Goal: Complete application form

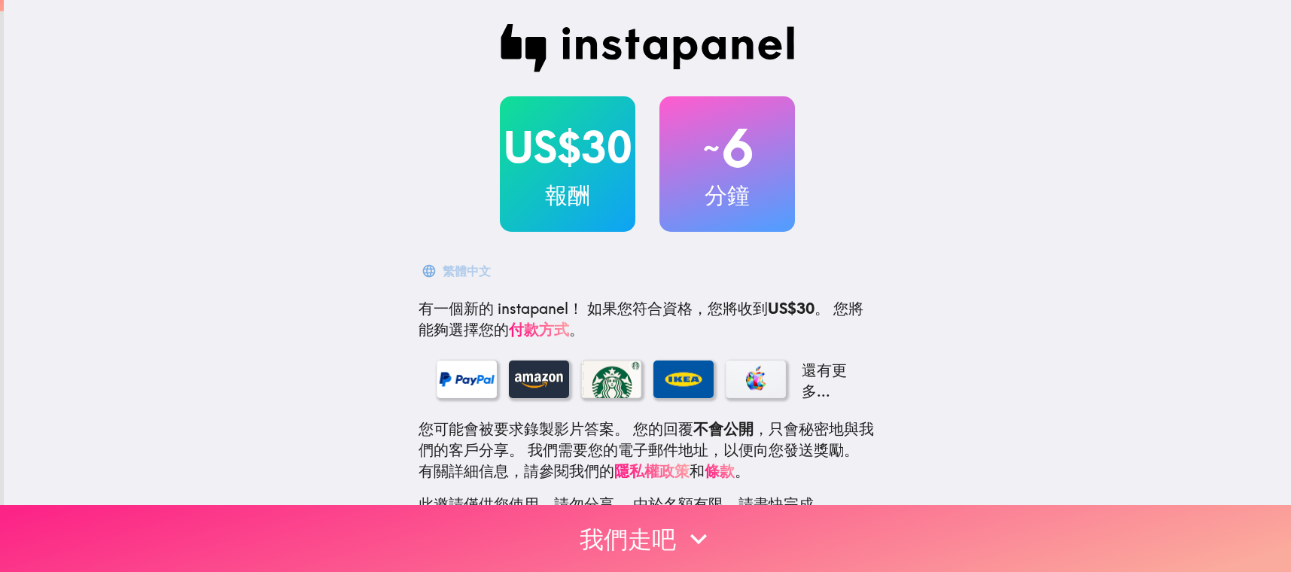
click at [660, 547] on button "我們走吧" at bounding box center [645, 538] width 1291 height 67
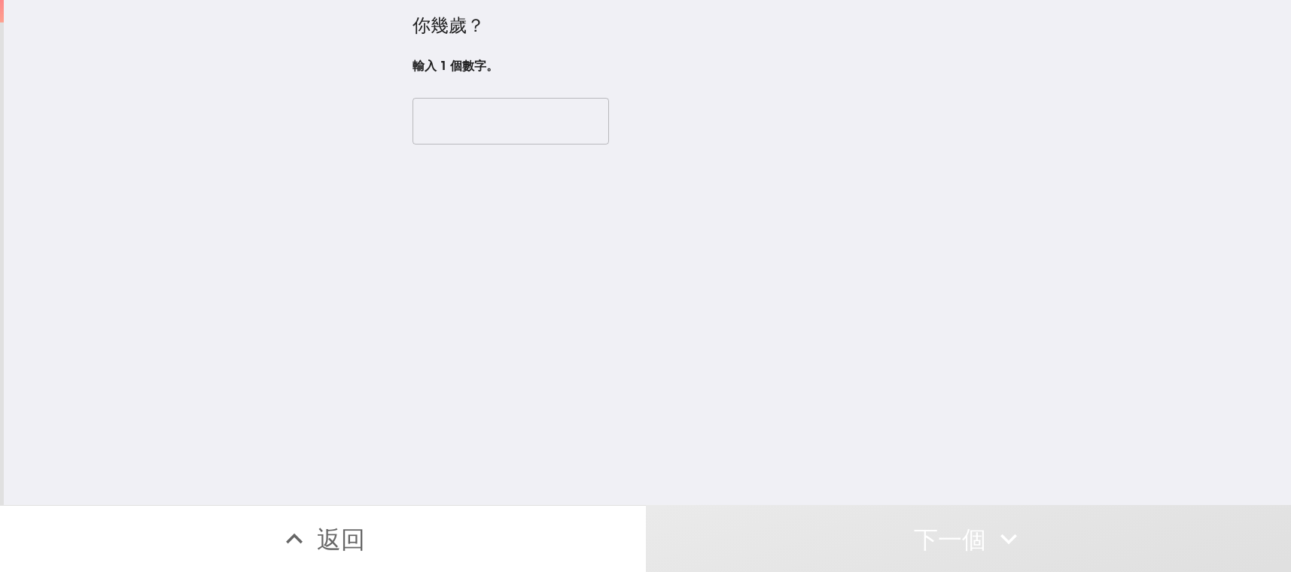
click at [510, 114] on input "number" at bounding box center [510, 121] width 196 height 47
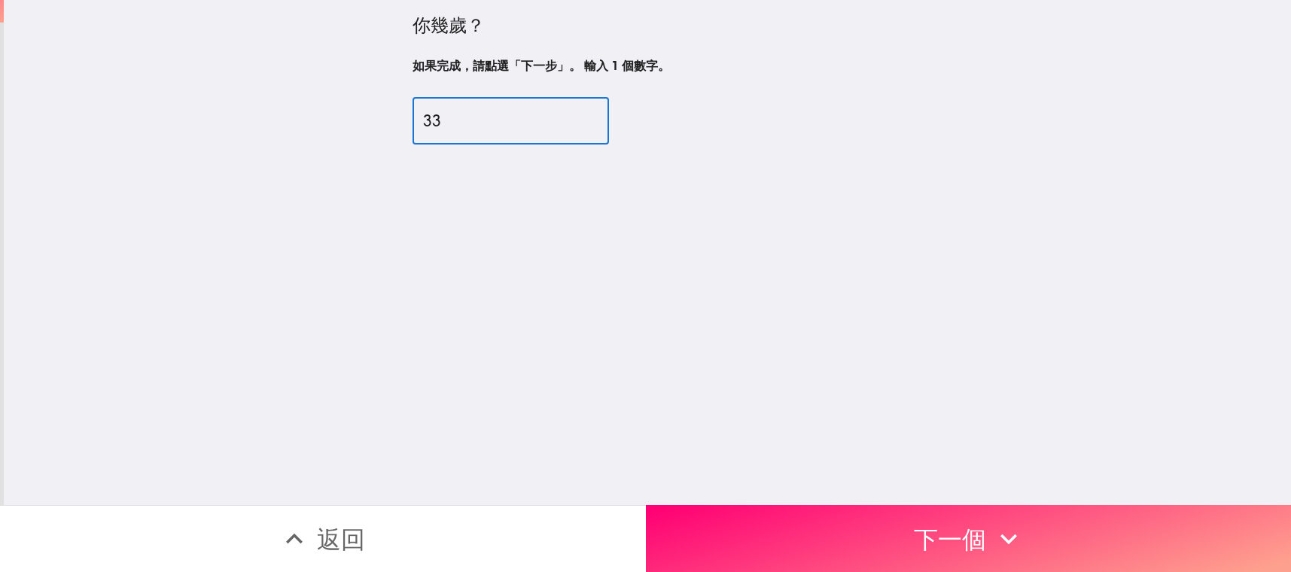
type input "33"
click at [845, 482] on div "你幾歲？ 如果完成，請點選「下一步」。 輸入 1 個數字。 33 ​" at bounding box center [647, 252] width 1287 height 505
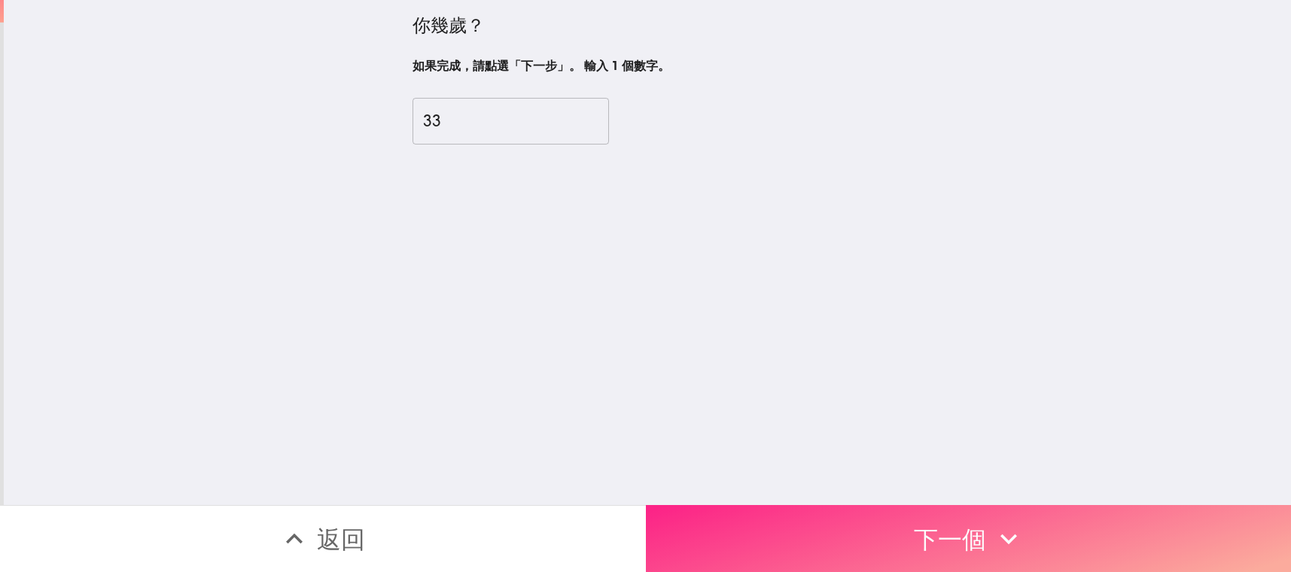
click at [857, 522] on button "下一個" at bounding box center [969, 538] width 646 height 67
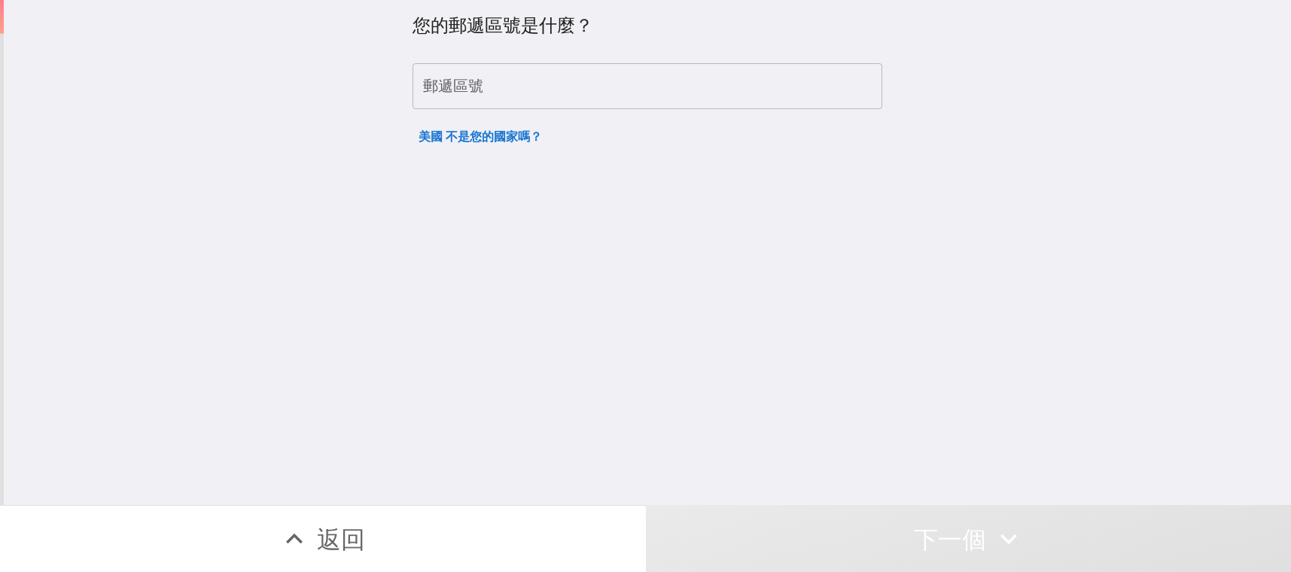
click at [605, 89] on input "郵遞區號" at bounding box center [647, 86] width 470 height 47
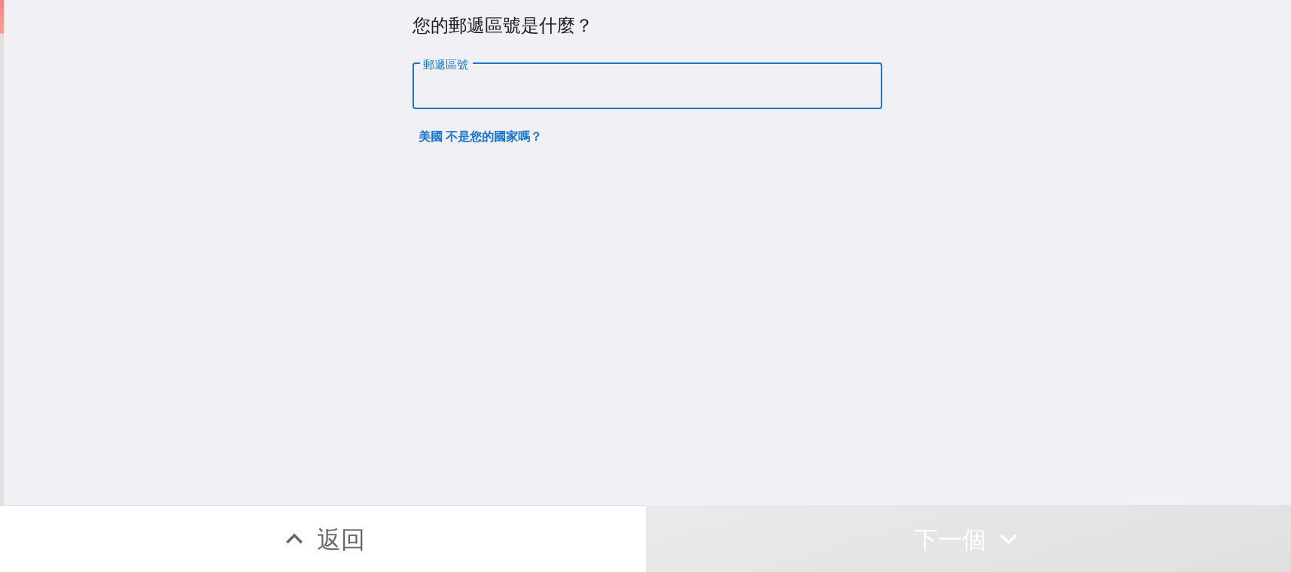
type input "95134"
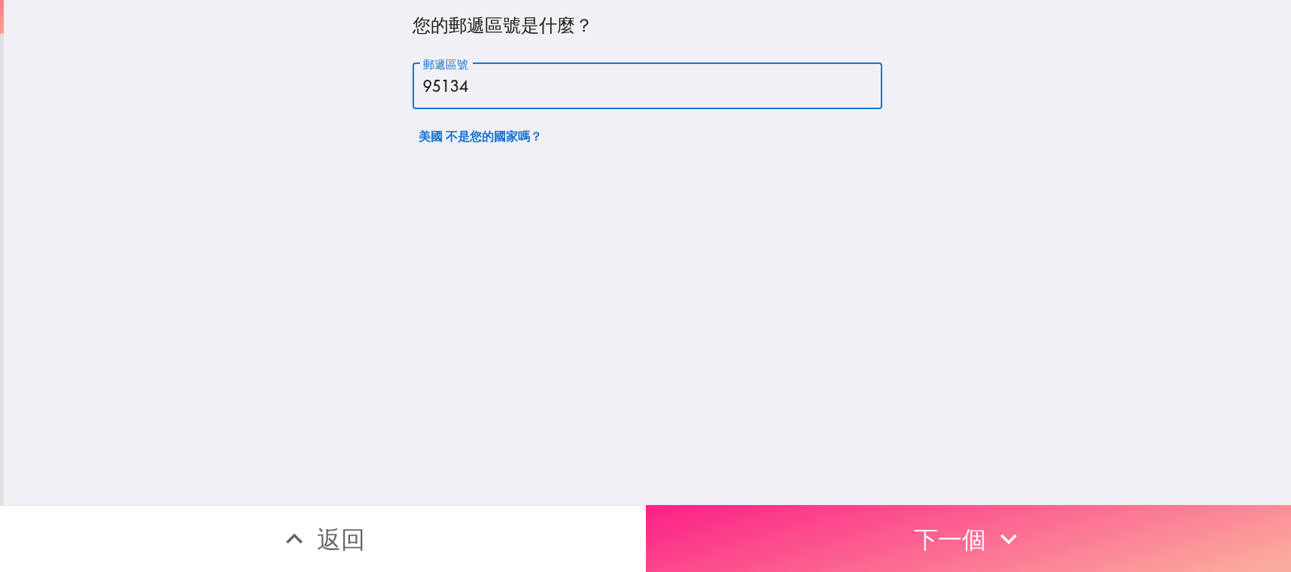
click at [759, 519] on button "下一個" at bounding box center [969, 538] width 646 height 67
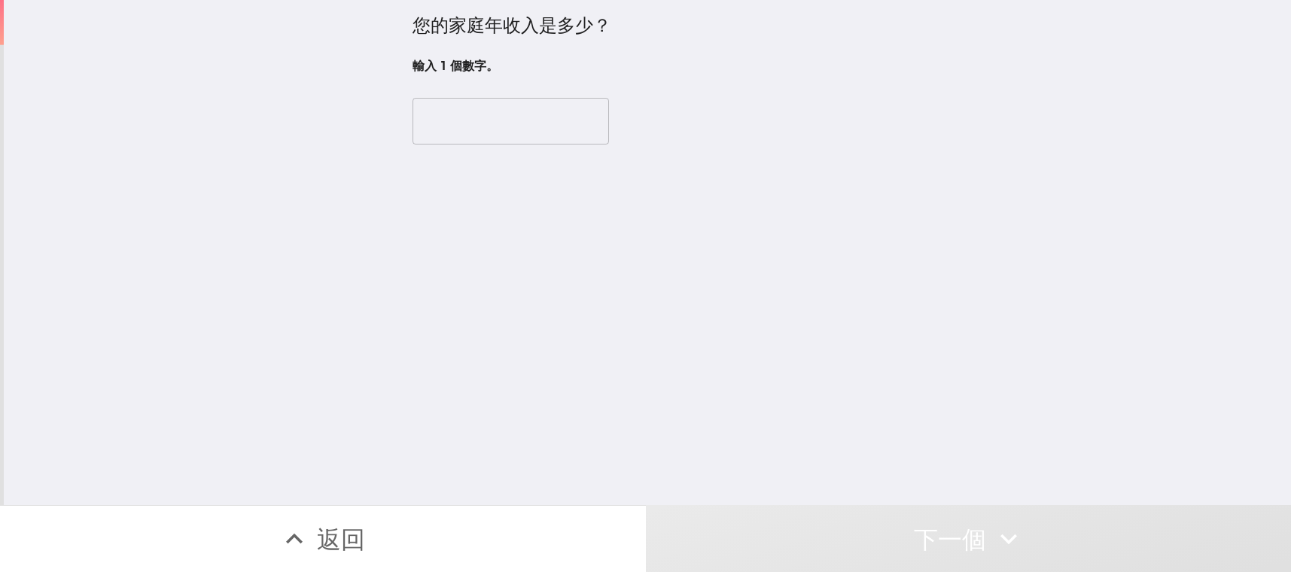
click at [498, 138] on input "number" at bounding box center [510, 121] width 196 height 47
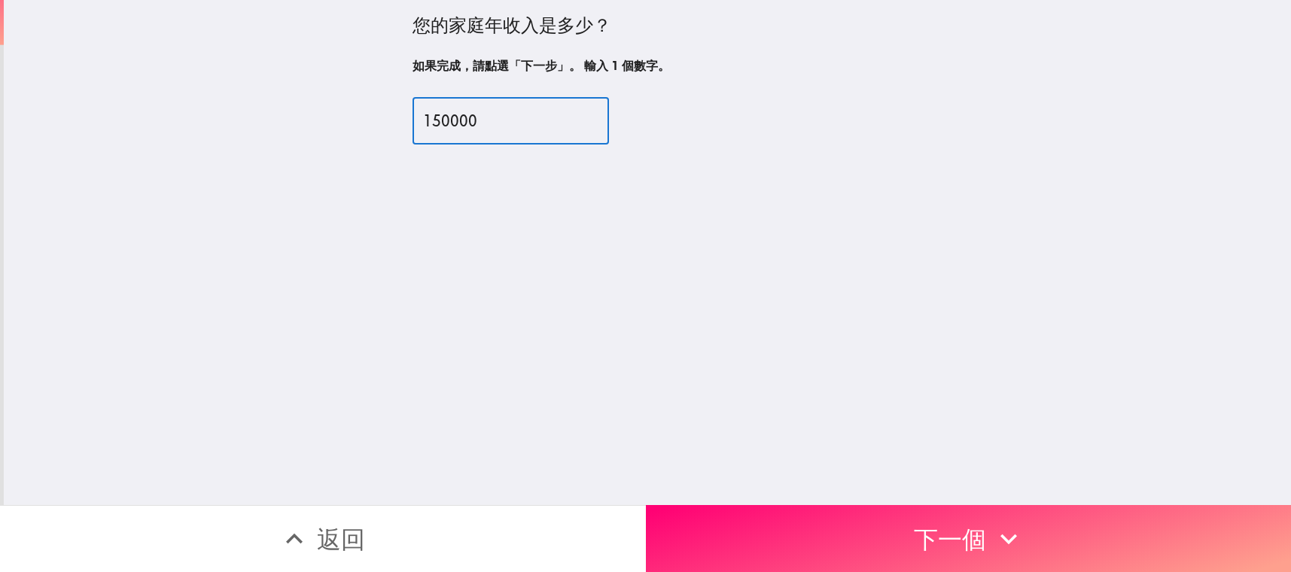
type input "150000"
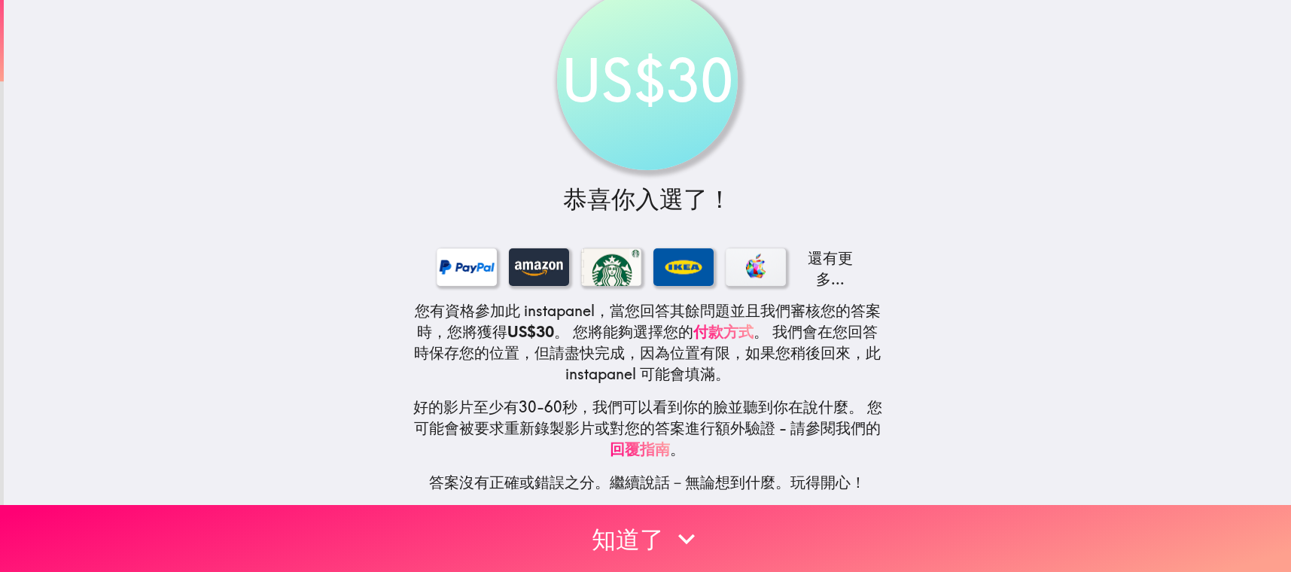
scroll to position [46, 0]
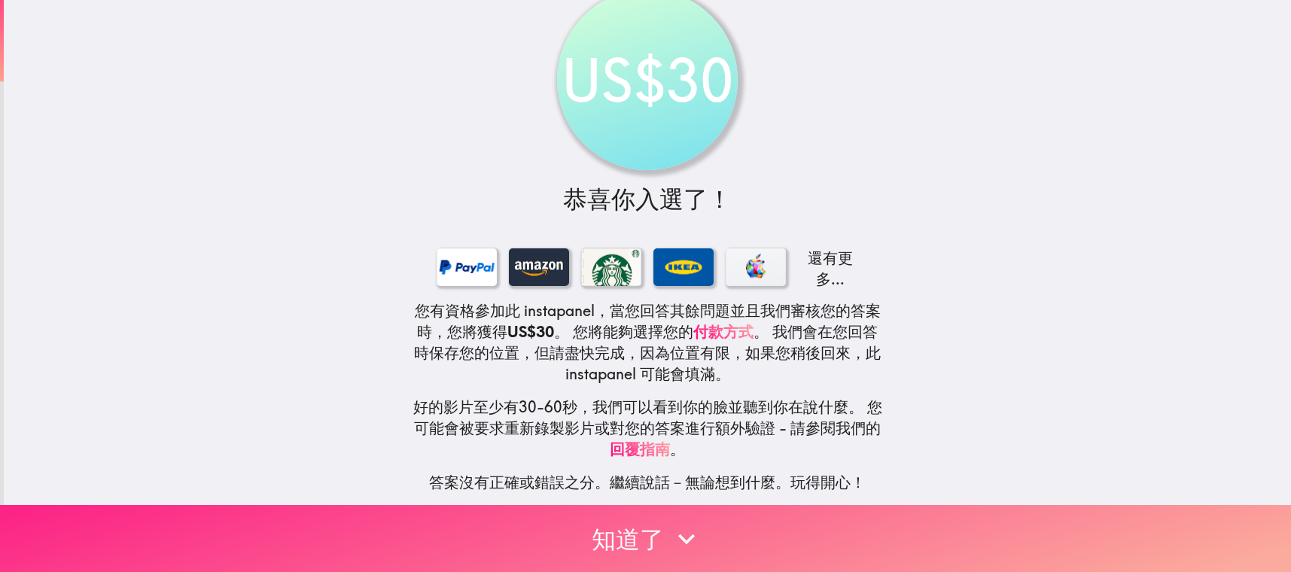
click at [685, 534] on icon "button" at bounding box center [686, 538] width 33 height 33
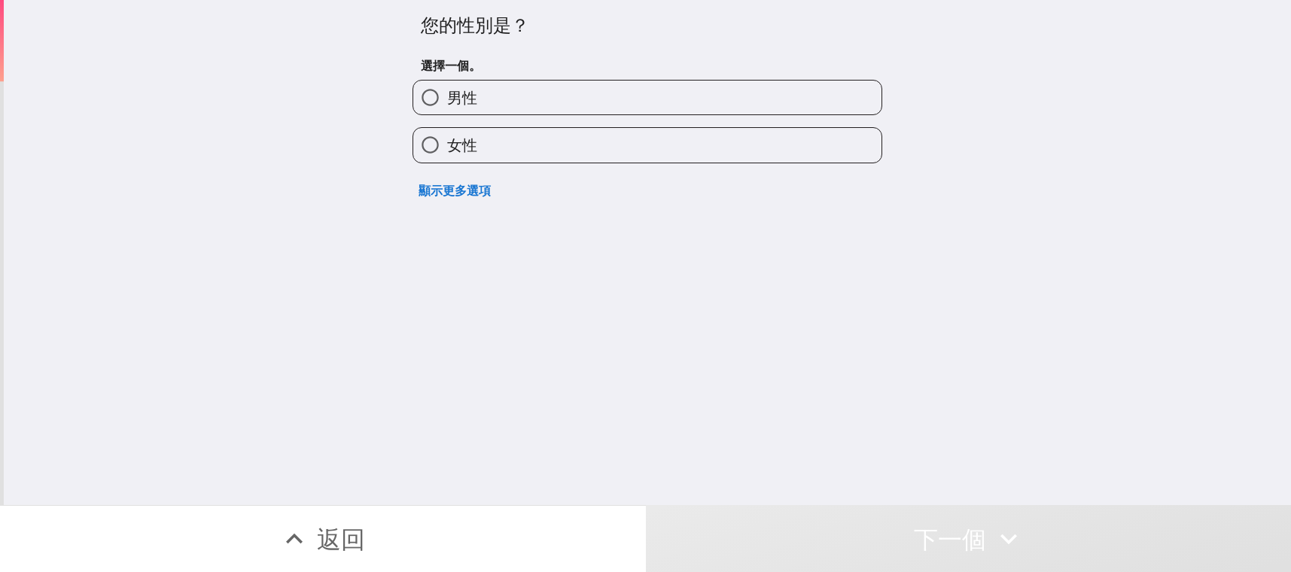
scroll to position [0, 0]
click at [526, 164] on div "顯示更多選項" at bounding box center [641, 184] width 482 height 42
click at [524, 156] on label "女性" at bounding box center [647, 145] width 468 height 34
click at [447, 156] on input "女性" at bounding box center [430, 145] width 34 height 34
radio input "true"
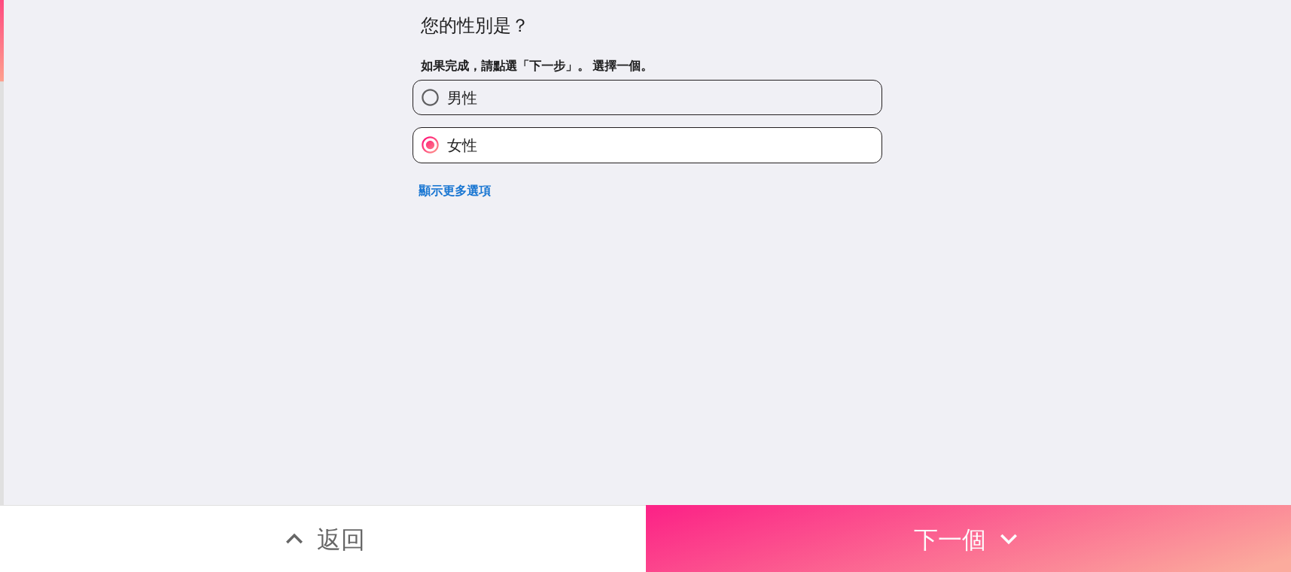
click at [733, 507] on button "下一個" at bounding box center [969, 538] width 646 height 67
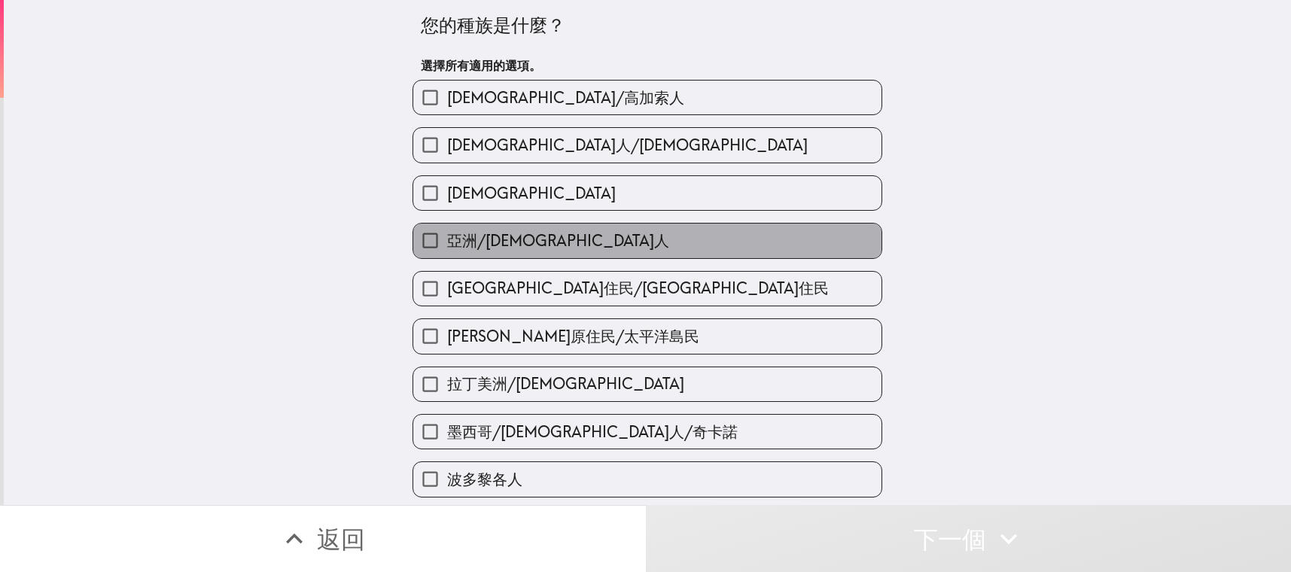
click at [500, 239] on span "亞洲/[DEMOGRAPHIC_DATA]人" at bounding box center [558, 240] width 222 height 21
click at [447, 239] on input "亞洲/[DEMOGRAPHIC_DATA]人" at bounding box center [430, 241] width 34 height 34
checkbox input "true"
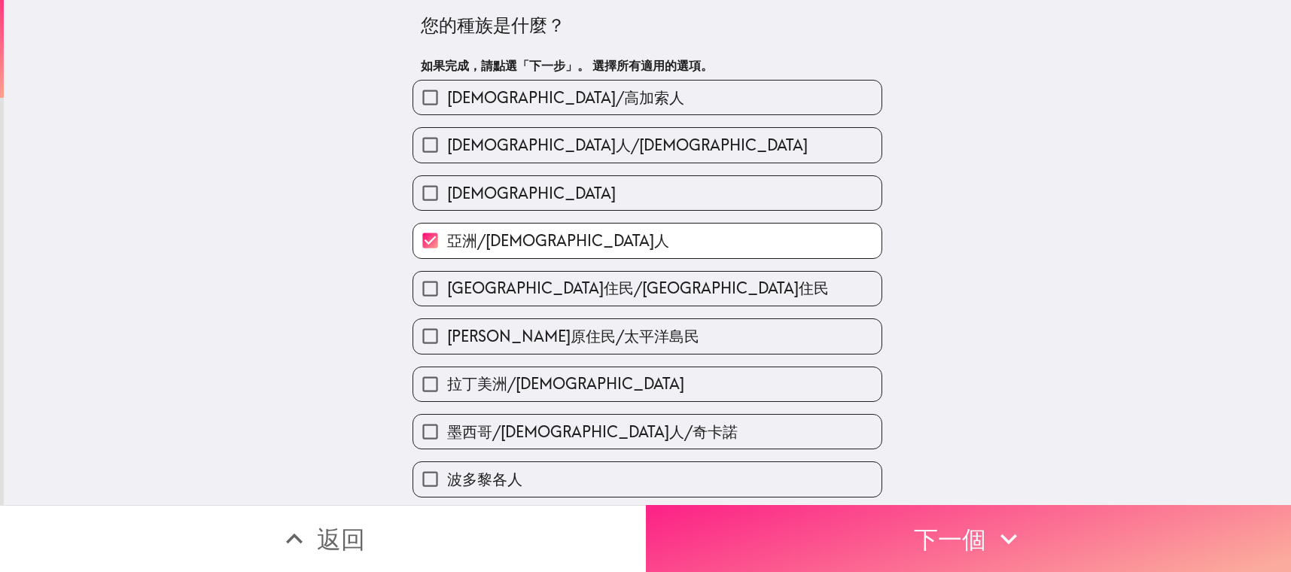
click at [810, 528] on button "下一個" at bounding box center [969, 538] width 646 height 67
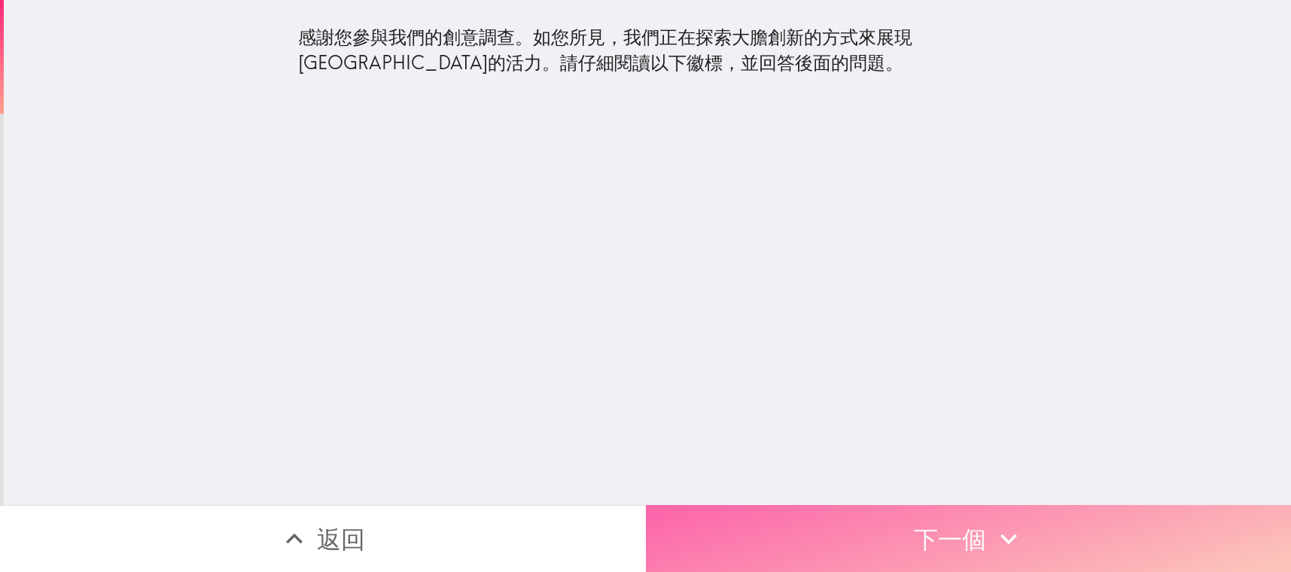
click at [800, 522] on button "下一個" at bounding box center [969, 538] width 646 height 67
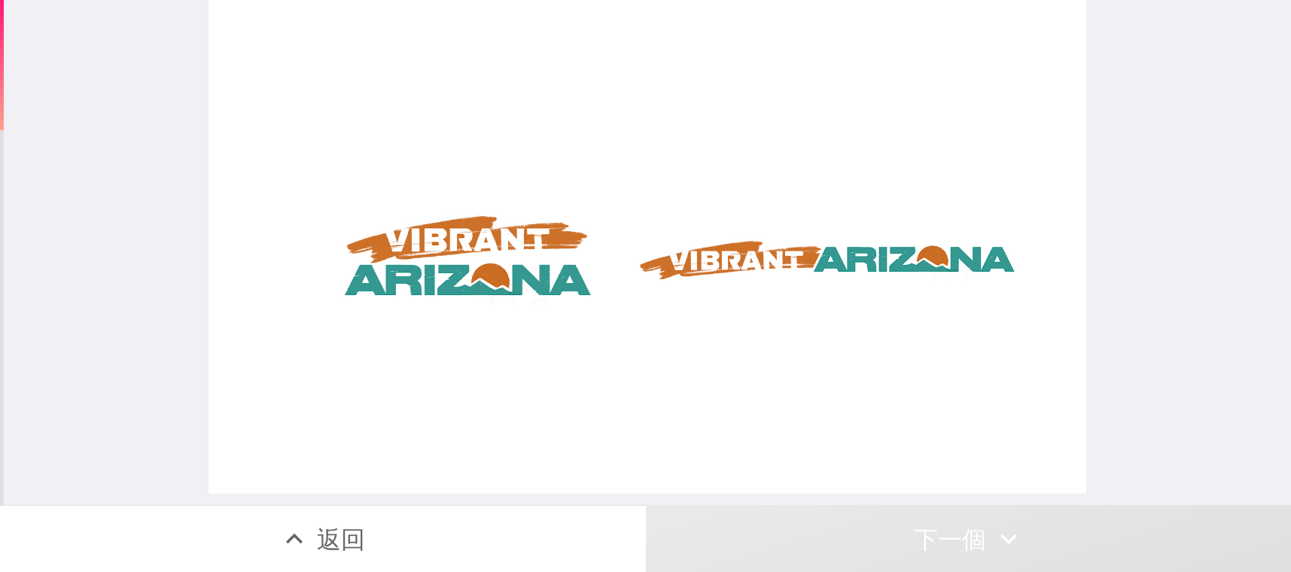
click at [940, 522] on button "下一個" at bounding box center [969, 538] width 646 height 67
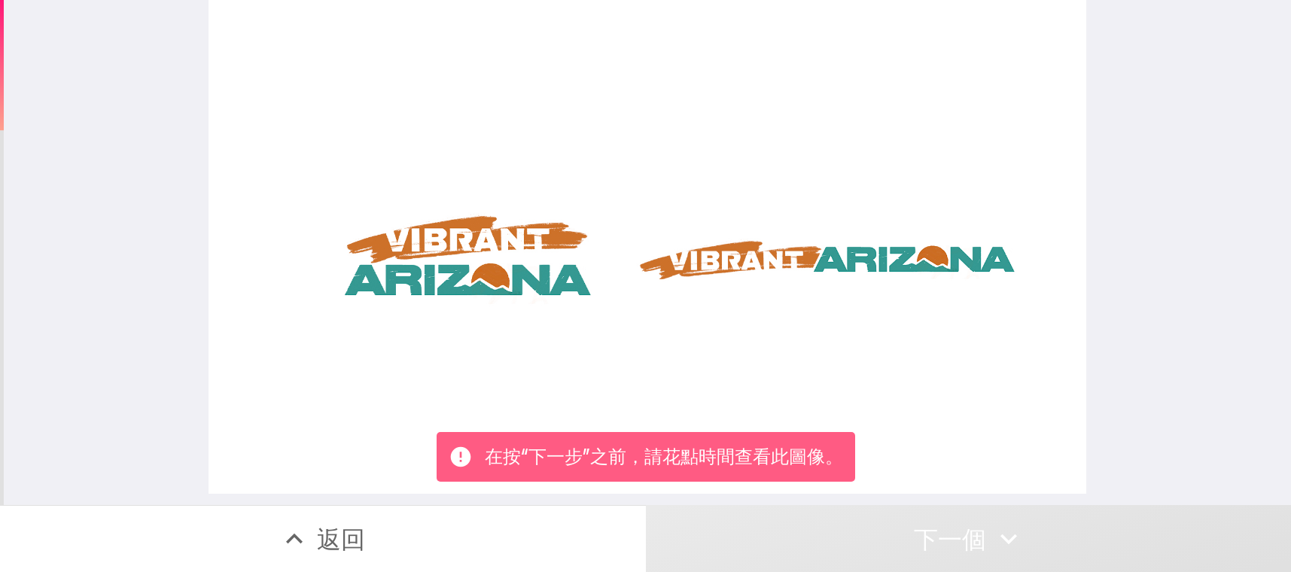
click at [463, 280] on div at bounding box center [648, 247] width 878 height 494
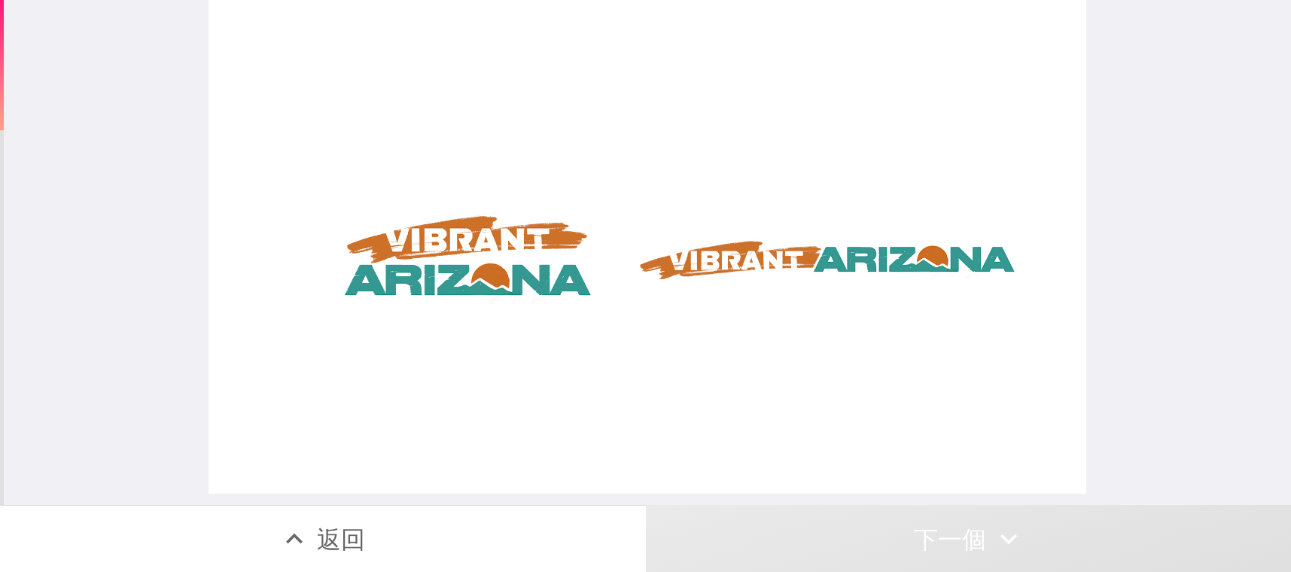
drag, startPoint x: 455, startPoint y: 250, endPoint x: 464, endPoint y: 304, distance: 54.9
click at [464, 304] on div at bounding box center [648, 247] width 878 height 494
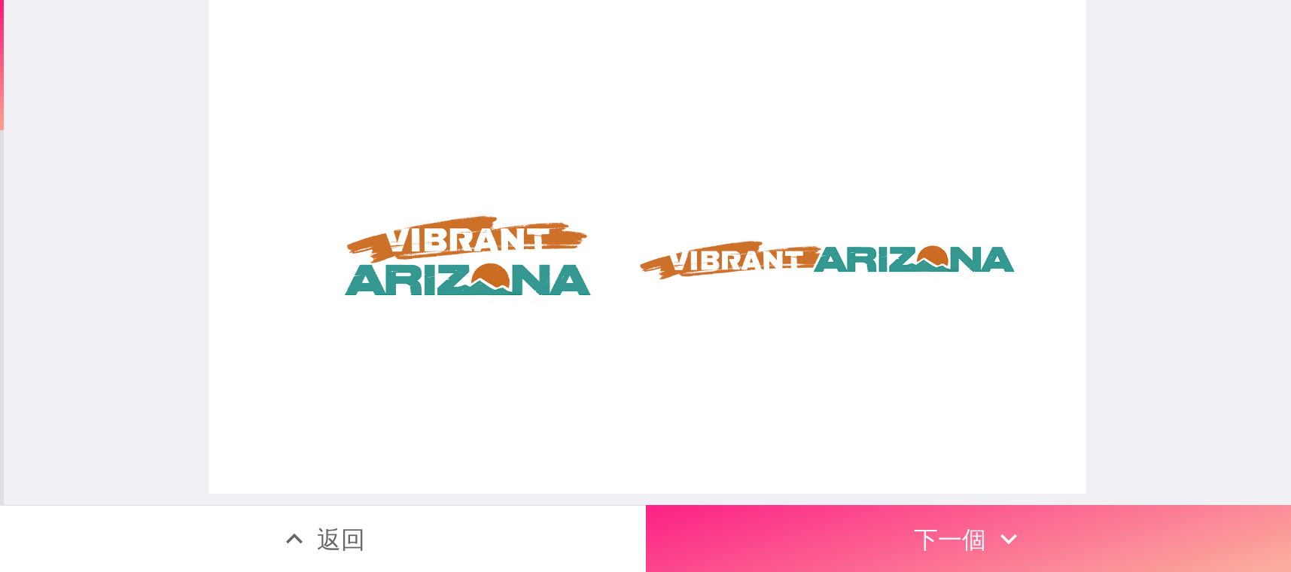
click at [823, 508] on button "下一個" at bounding box center [969, 538] width 646 height 67
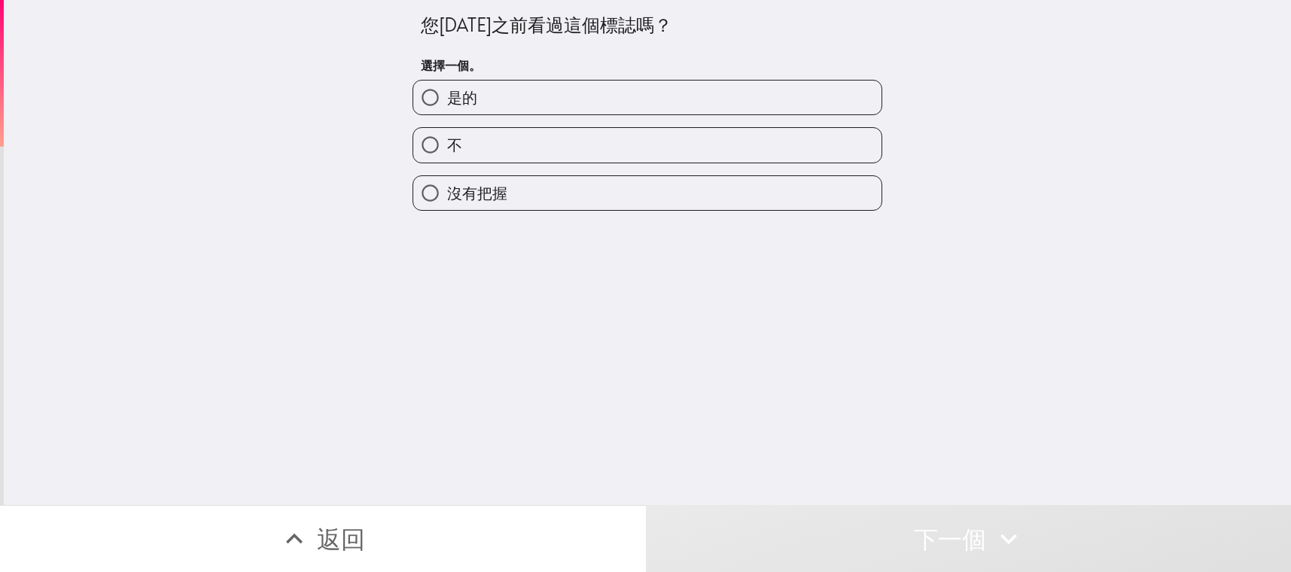
click at [581, 148] on label "不" at bounding box center [647, 145] width 468 height 34
click at [447, 148] on input "不" at bounding box center [430, 145] width 34 height 34
radio input "true"
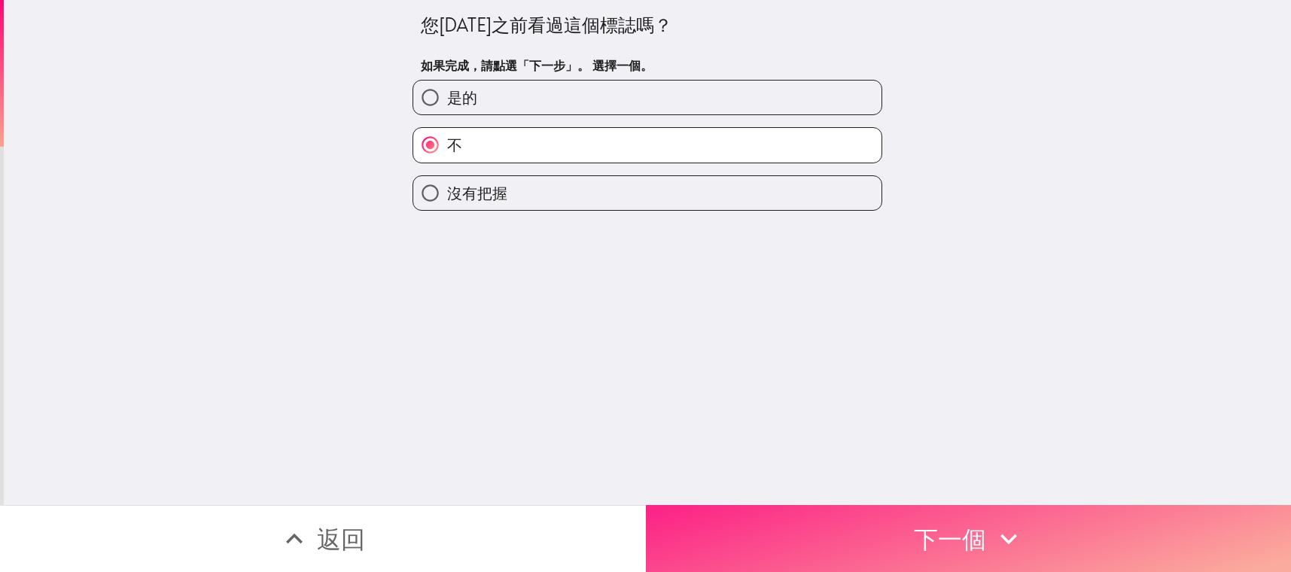
click at [721, 505] on button "下一個" at bounding box center [969, 538] width 646 height 67
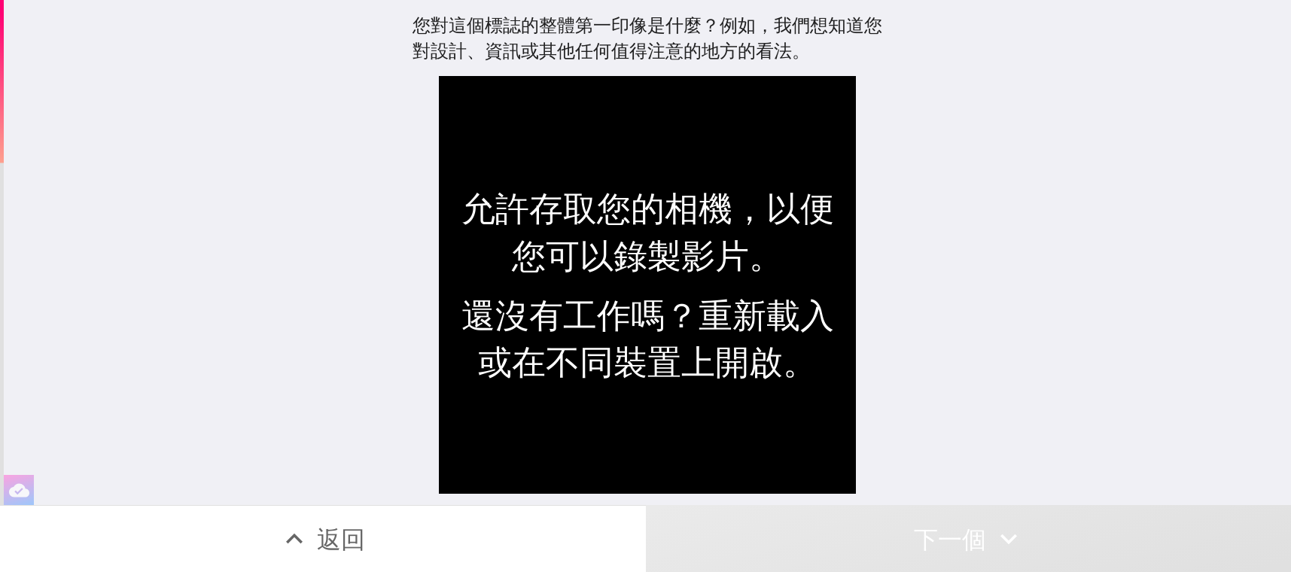
click at [239, 341] on div "您對這個標誌的整體第一印像是什麼？例如，我們想知道您對設計、資訊或其他任何值得注意的地方的看法。 允許存取您的相機，以便您可以錄製影片。 還沒有工作嗎？重新載…" at bounding box center [647, 252] width 1287 height 505
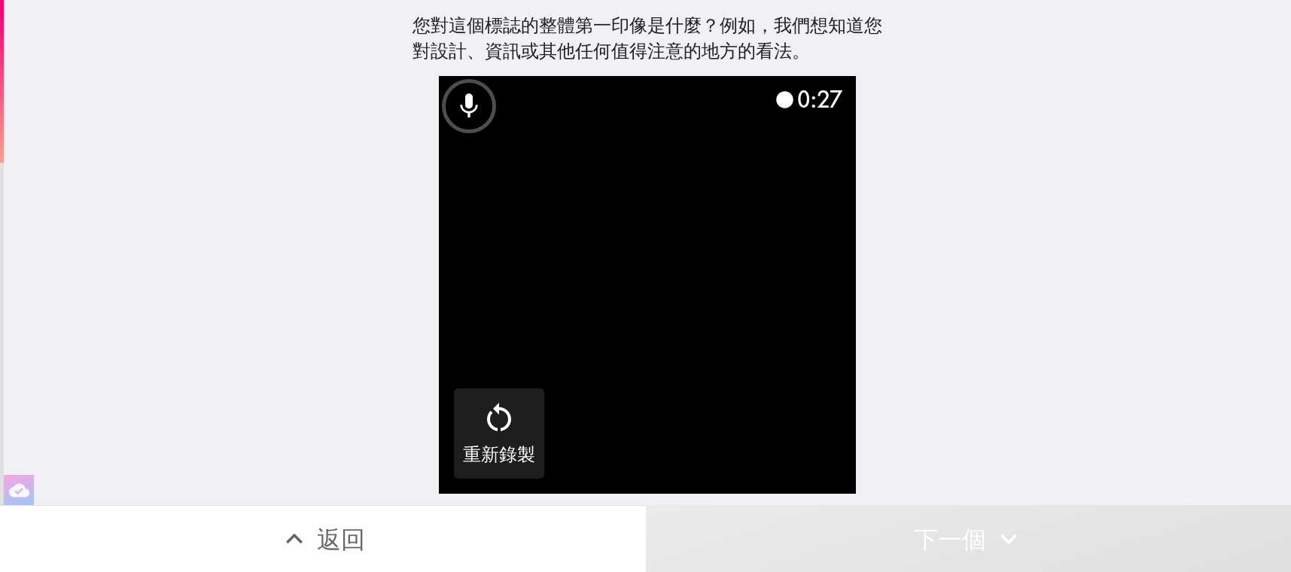
click at [480, 119] on div at bounding box center [469, 106] width 54 height 54
click at [460, 99] on icon at bounding box center [468, 106] width 17 height 24
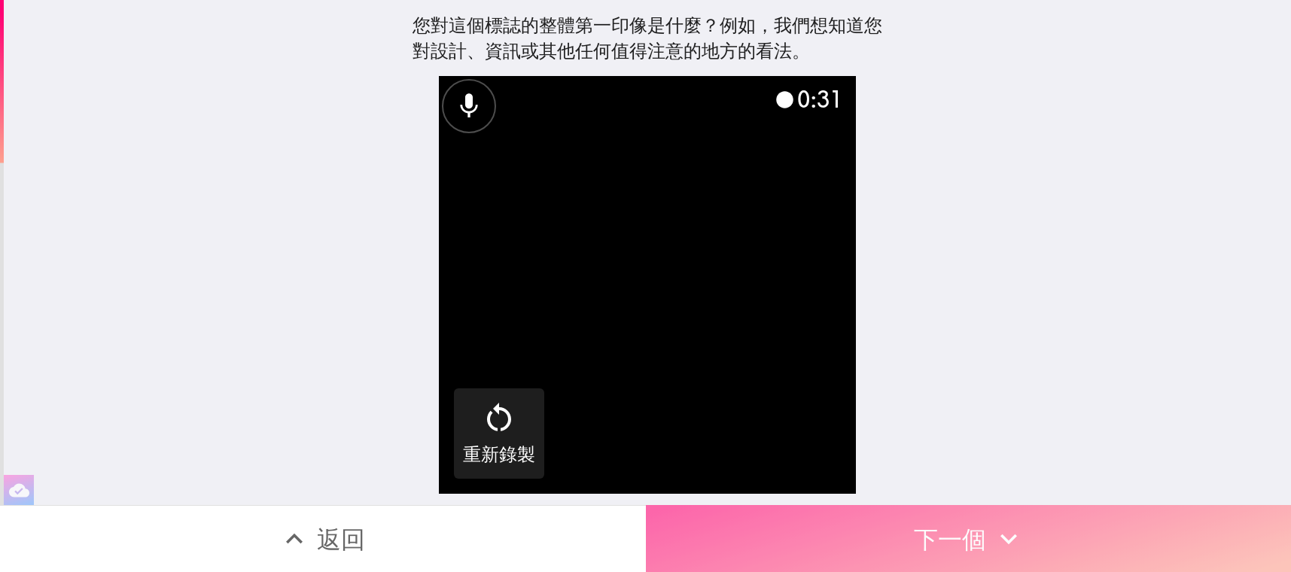
click at [998, 550] on button "下一個" at bounding box center [969, 538] width 646 height 67
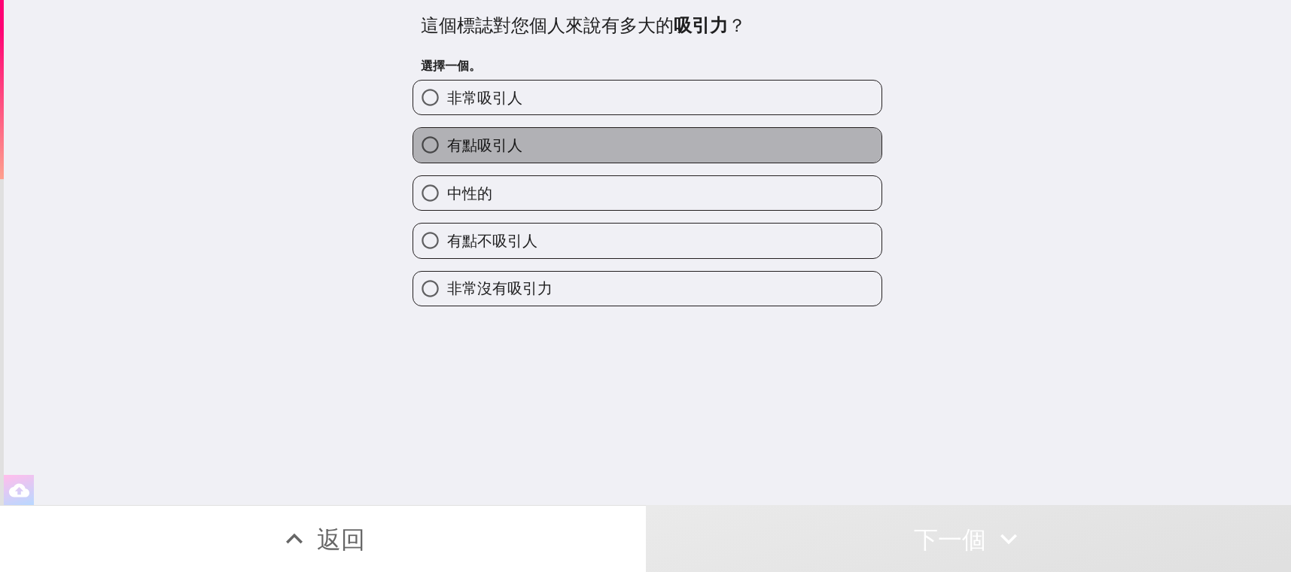
click at [593, 135] on label "有點吸引人" at bounding box center [647, 145] width 468 height 34
click at [447, 135] on input "有點吸引人" at bounding box center [430, 145] width 34 height 34
radio input "true"
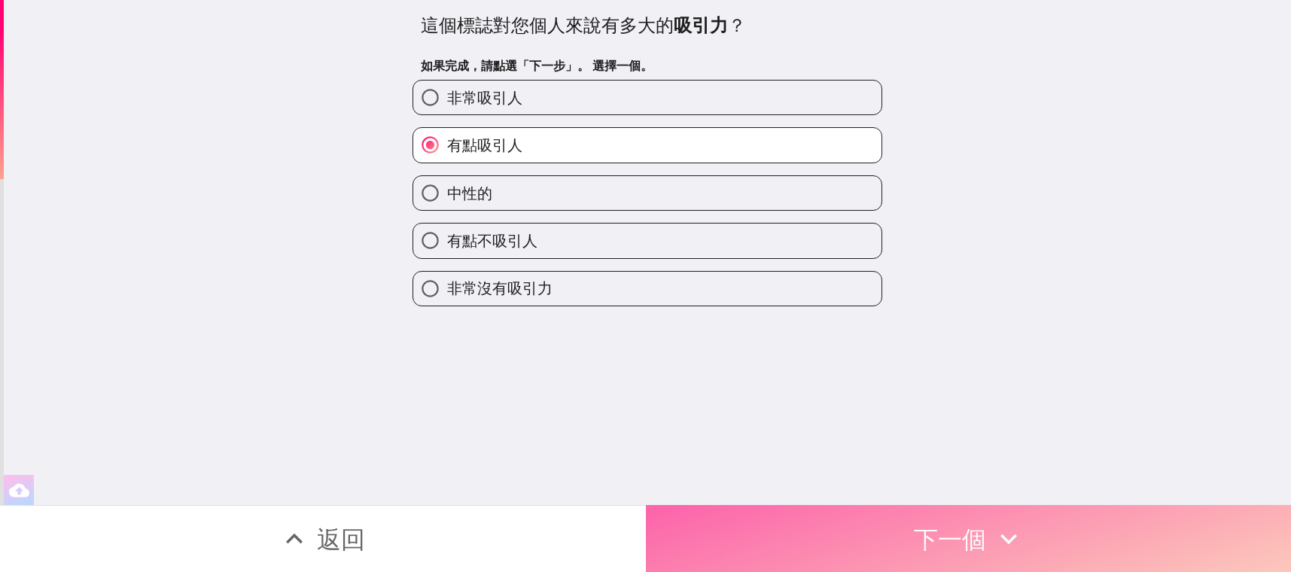
click at [1028, 539] on button "下一個" at bounding box center [969, 538] width 646 height 67
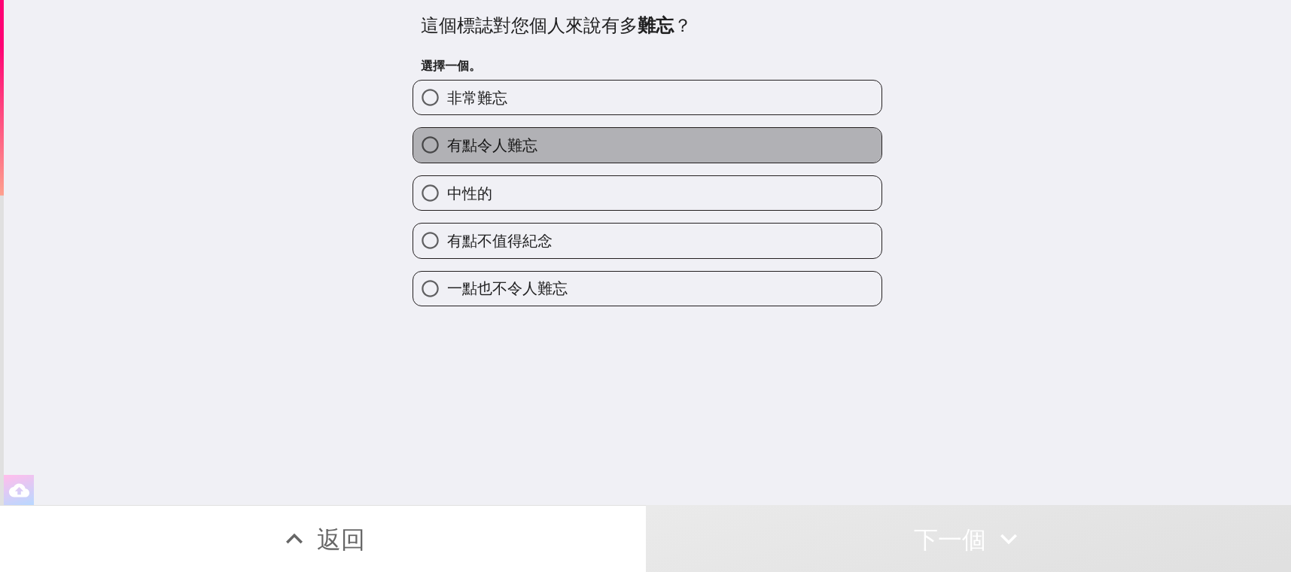
click at [677, 140] on label "有點令人難忘" at bounding box center [647, 145] width 468 height 34
click at [447, 140] on input "有點令人難忘" at bounding box center [430, 145] width 34 height 34
radio input "true"
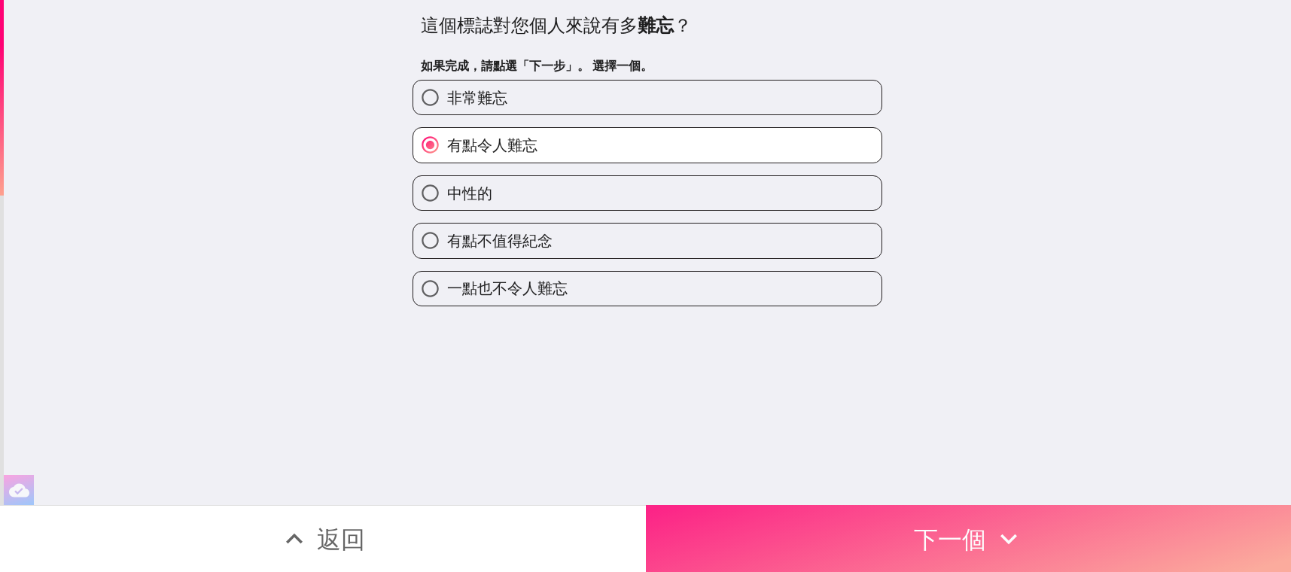
click at [857, 533] on button "下一個" at bounding box center [969, 538] width 646 height 67
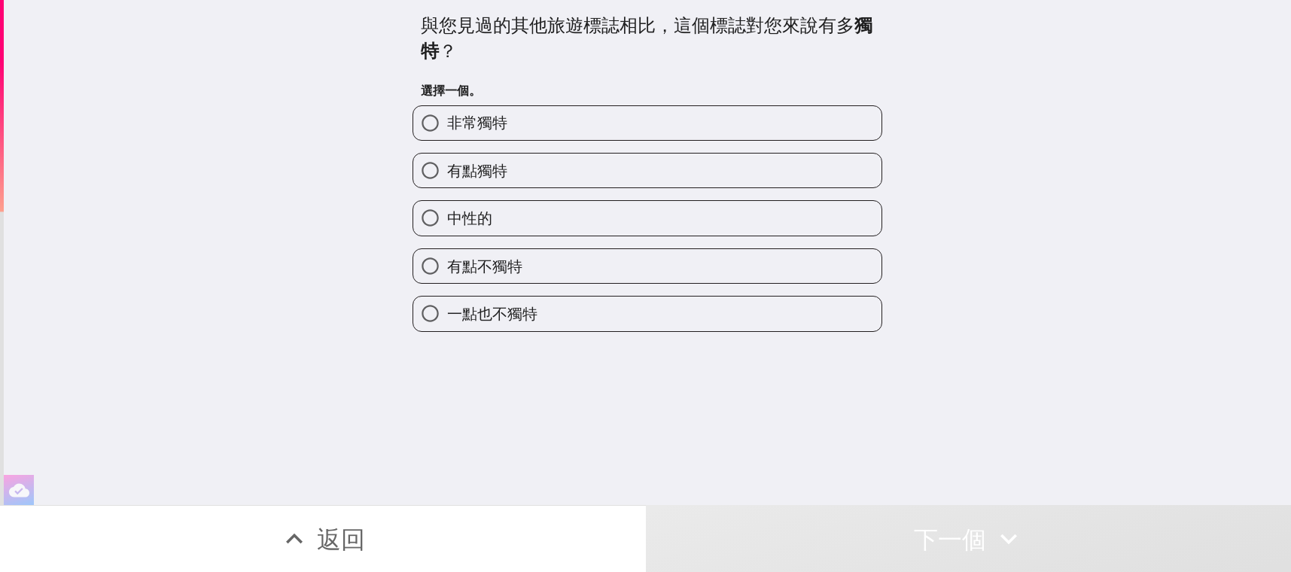
click at [610, 181] on label "有點獨特" at bounding box center [647, 171] width 468 height 34
click at [447, 181] on input "有點獨特" at bounding box center [430, 171] width 34 height 34
radio input "true"
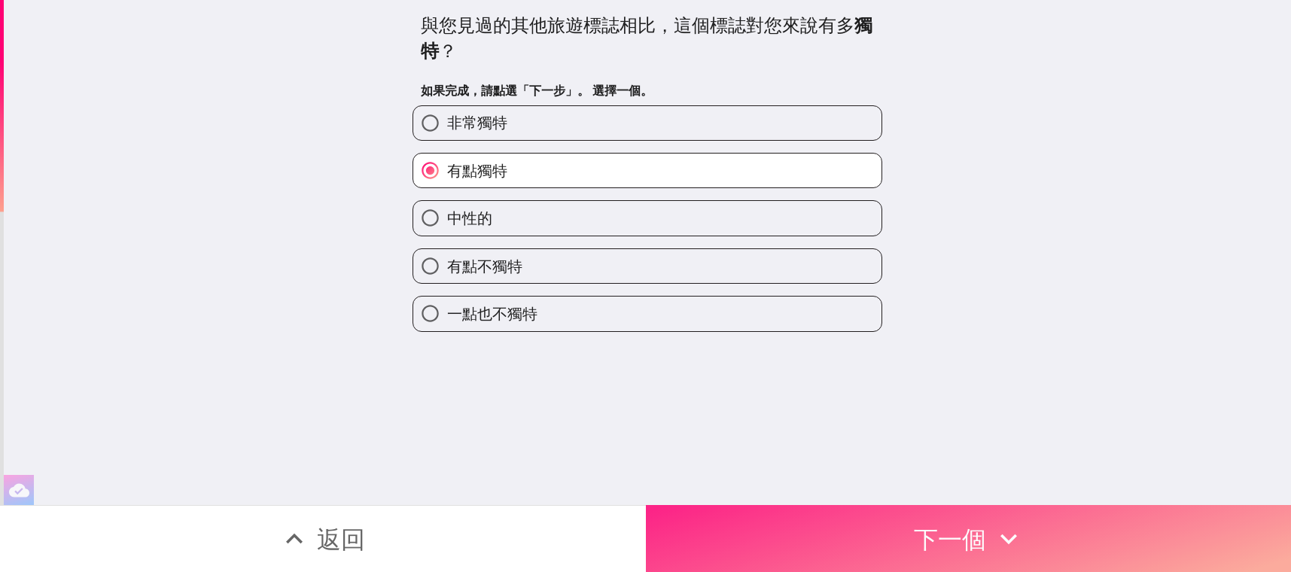
click at [890, 537] on button "下一個" at bounding box center [969, 538] width 646 height 67
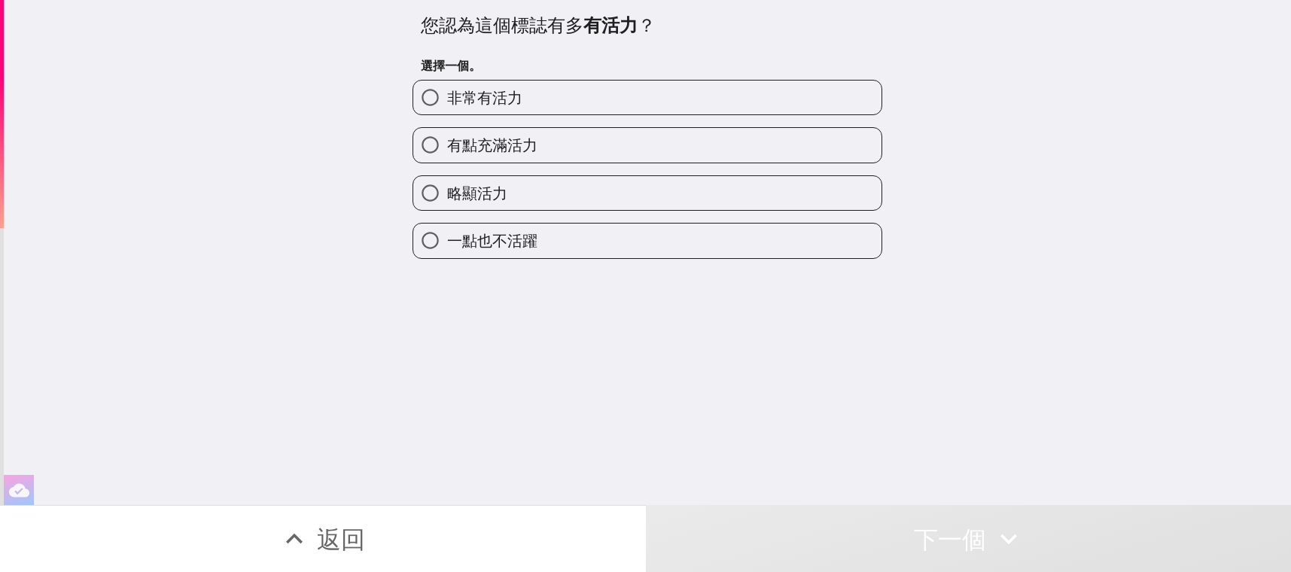
click at [539, 135] on label "有點充滿活力" at bounding box center [647, 145] width 468 height 34
click at [447, 135] on input "有點充滿活力" at bounding box center [430, 145] width 34 height 34
radio input "true"
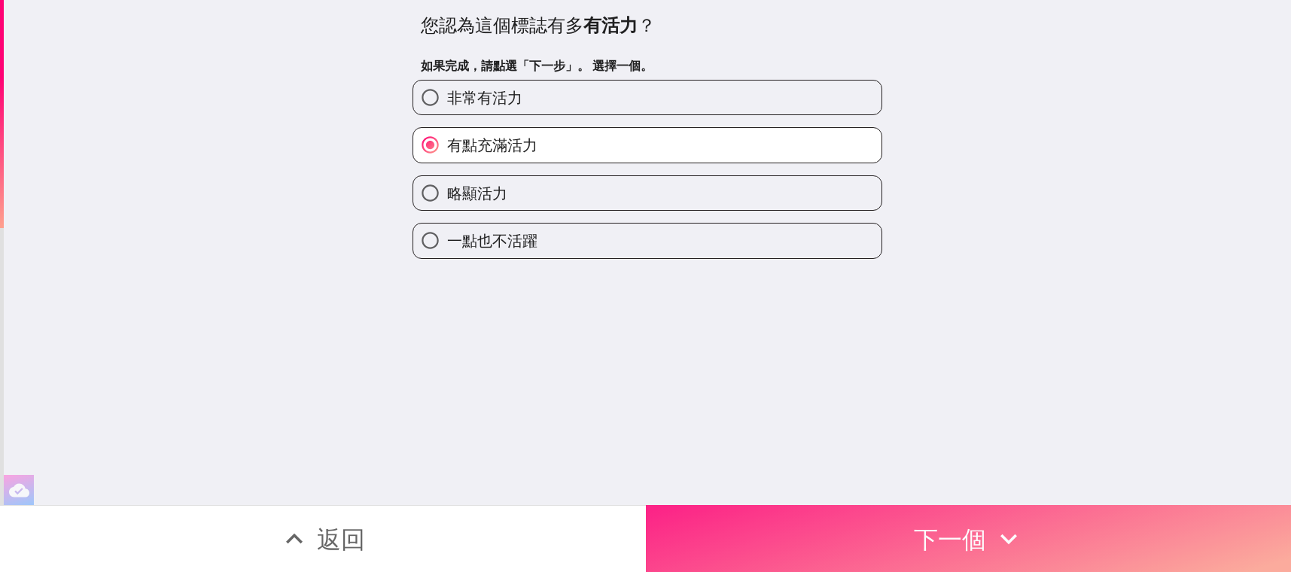
click at [780, 525] on button "下一個" at bounding box center [969, 538] width 646 height 67
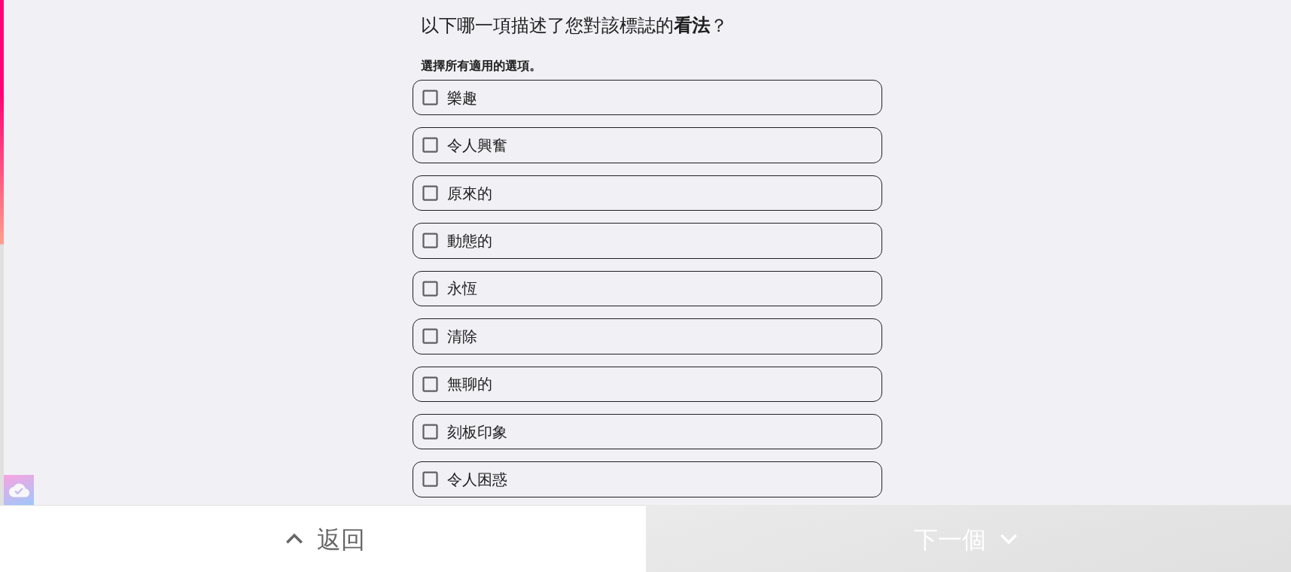
click at [462, 140] on span "令人興奮" at bounding box center [477, 145] width 60 height 21
click at [447, 140] on input "令人興奮" at bounding box center [430, 145] width 34 height 34
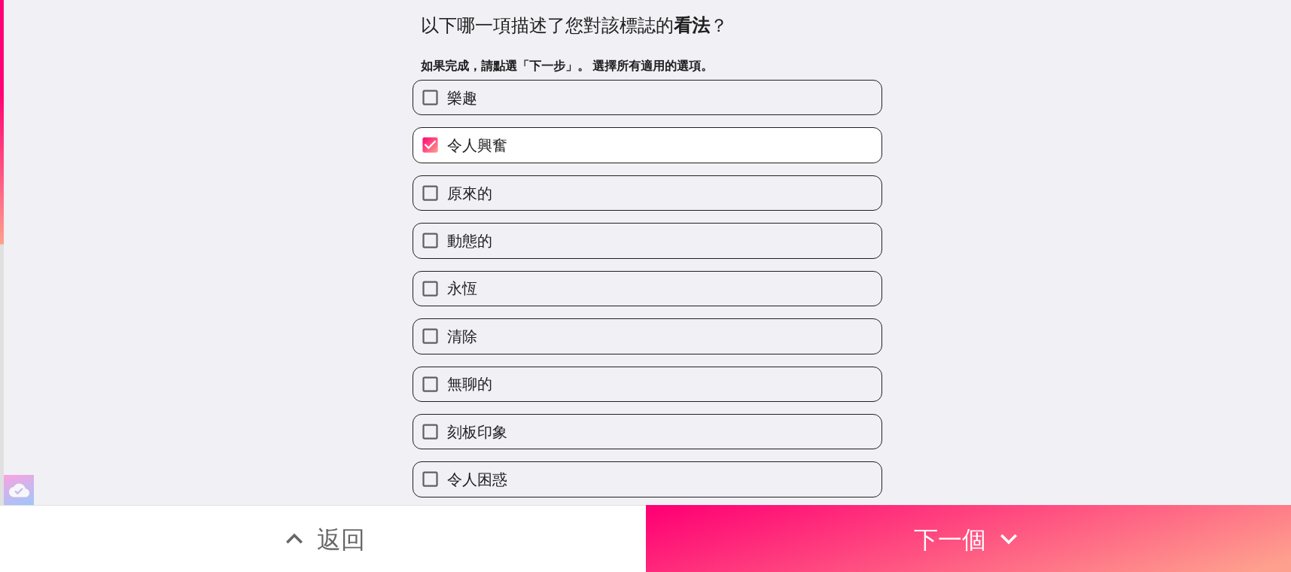
click at [467, 140] on span "令人興奮" at bounding box center [477, 145] width 60 height 21
click at [447, 140] on input "令人興奮" at bounding box center [430, 145] width 34 height 34
checkbox input "false"
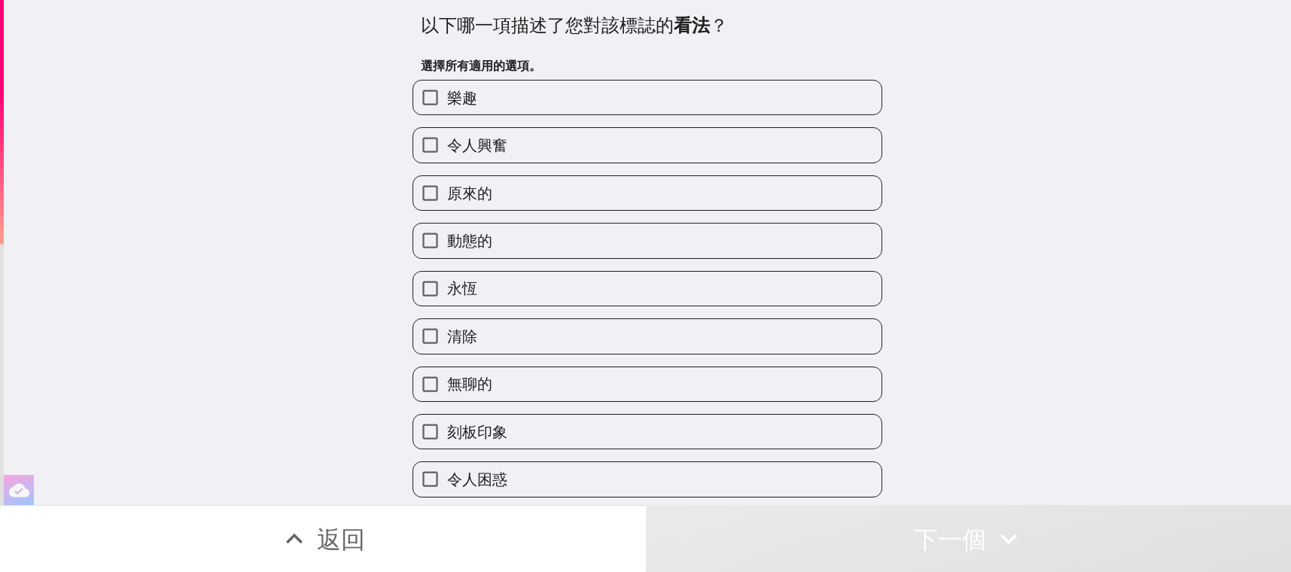
click at [504, 236] on label "動態的" at bounding box center [647, 241] width 468 height 34
click at [447, 236] on input "動態的" at bounding box center [430, 241] width 34 height 34
checkbox input "true"
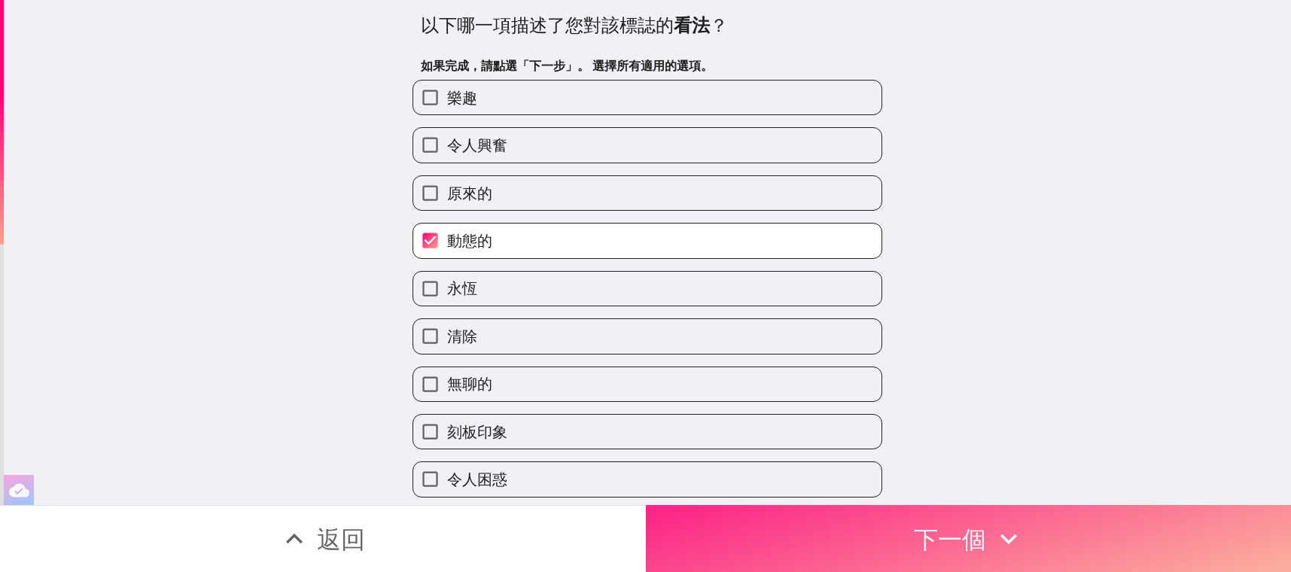
click at [746, 538] on button "下一個" at bounding box center [969, 538] width 646 height 67
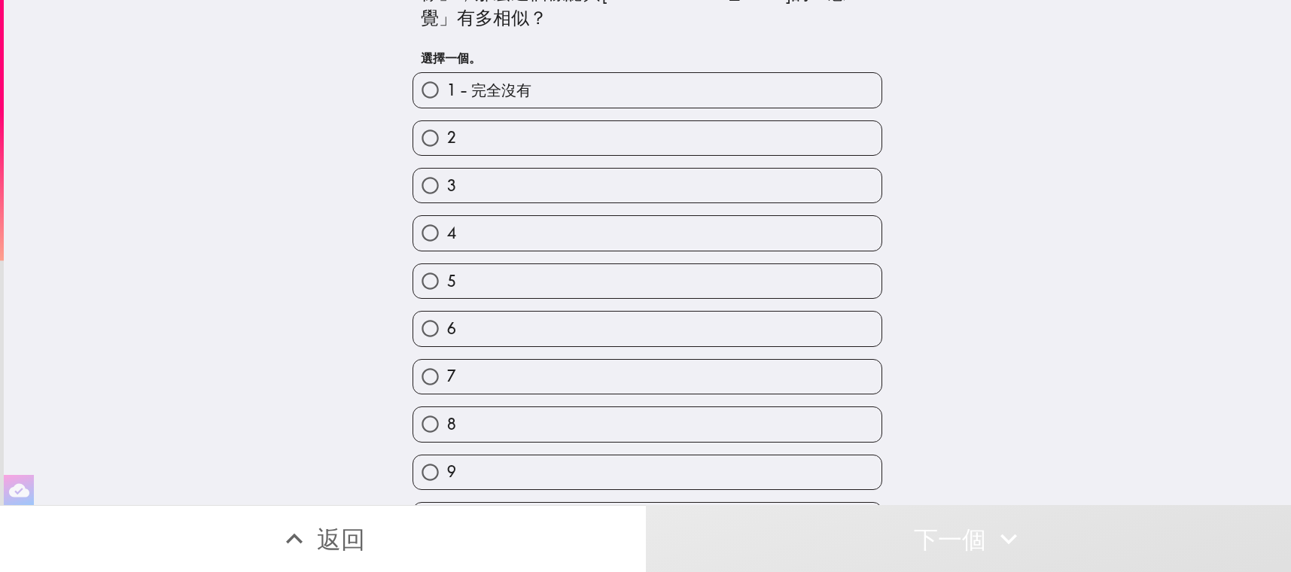
scroll to position [77, 0]
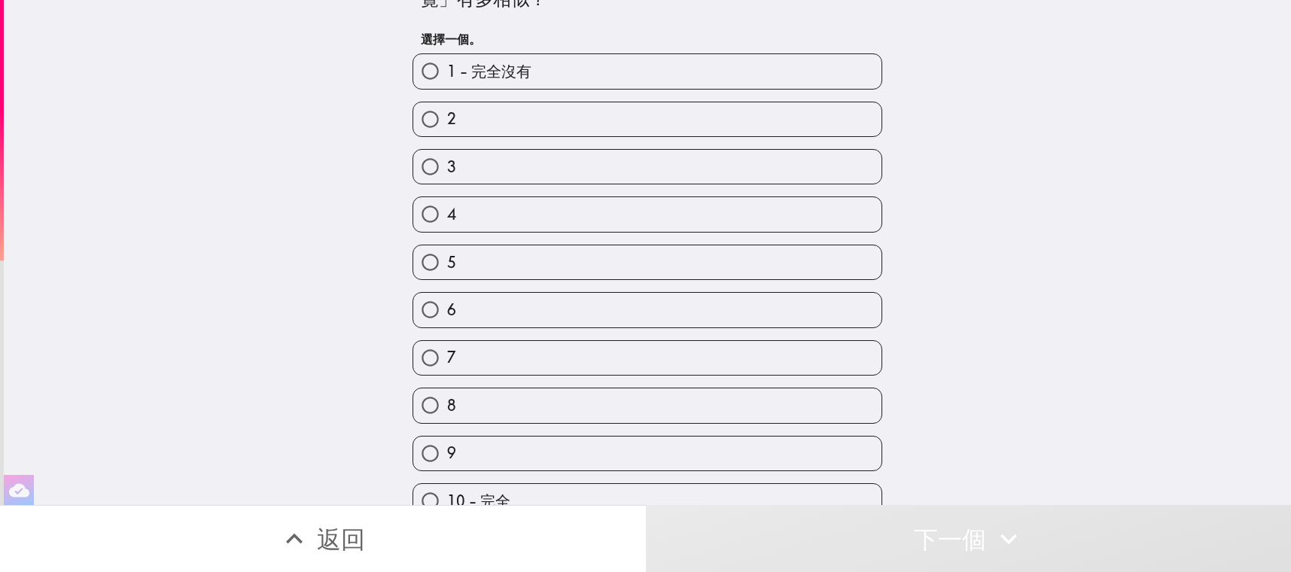
click at [596, 424] on div "9" at bounding box center [641, 447] width 482 height 47
click at [619, 388] on label "8" at bounding box center [647, 405] width 468 height 34
click at [447, 388] on input "8" at bounding box center [430, 405] width 34 height 34
radio input "true"
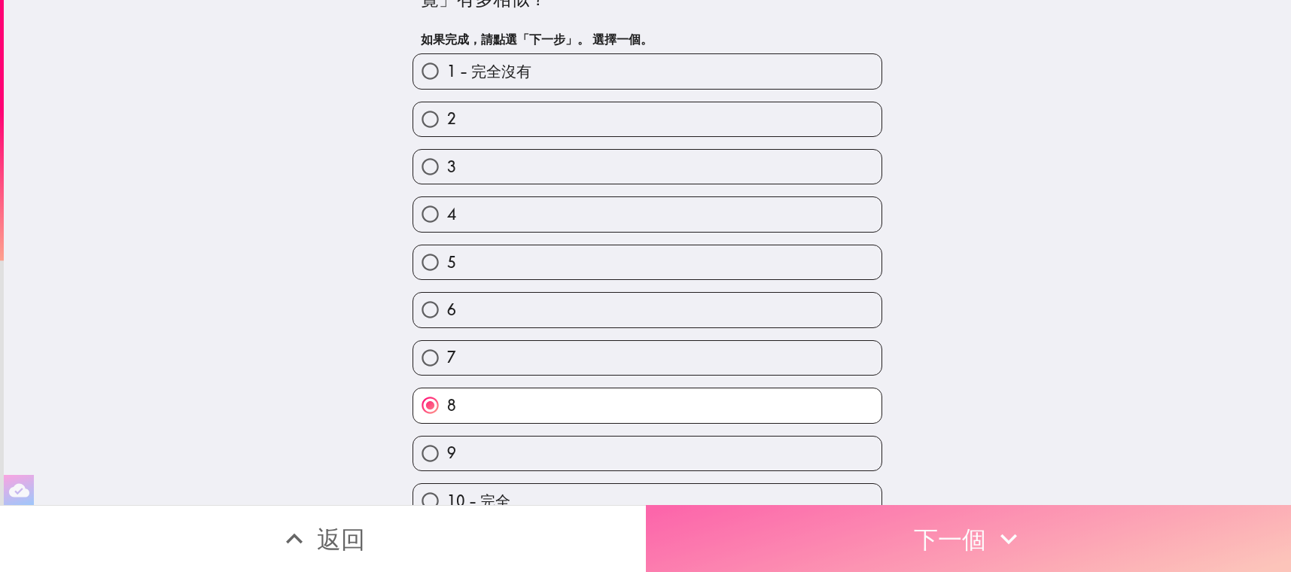
click at [766, 506] on button "下一個" at bounding box center [969, 538] width 646 height 67
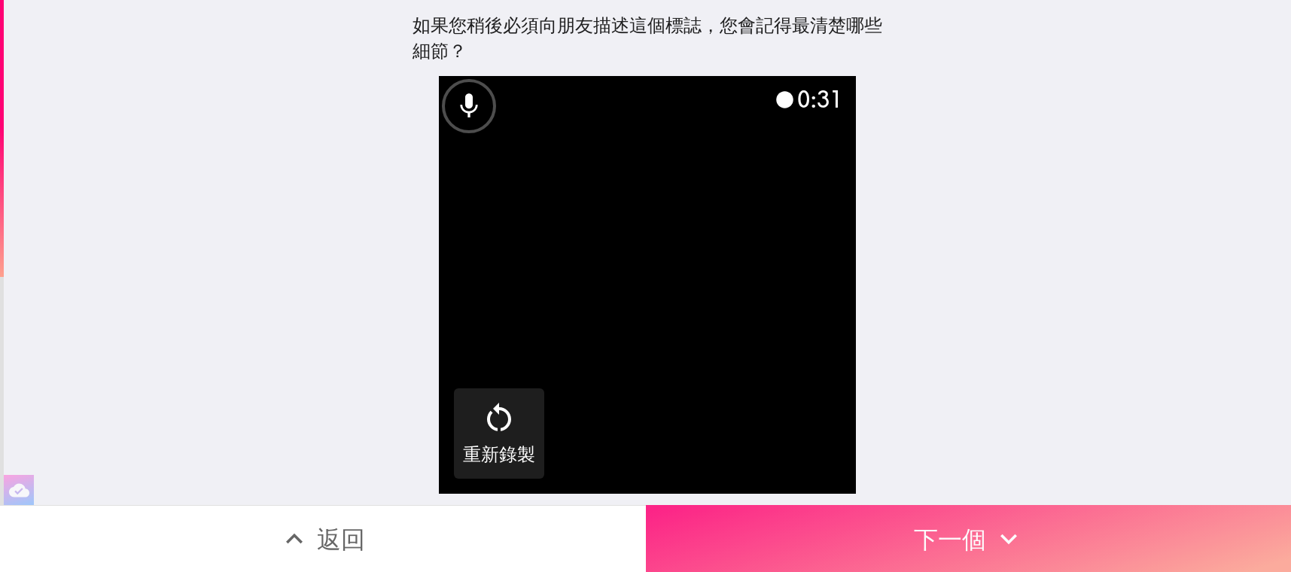
click at [1005, 526] on icon "button" at bounding box center [1008, 538] width 33 height 33
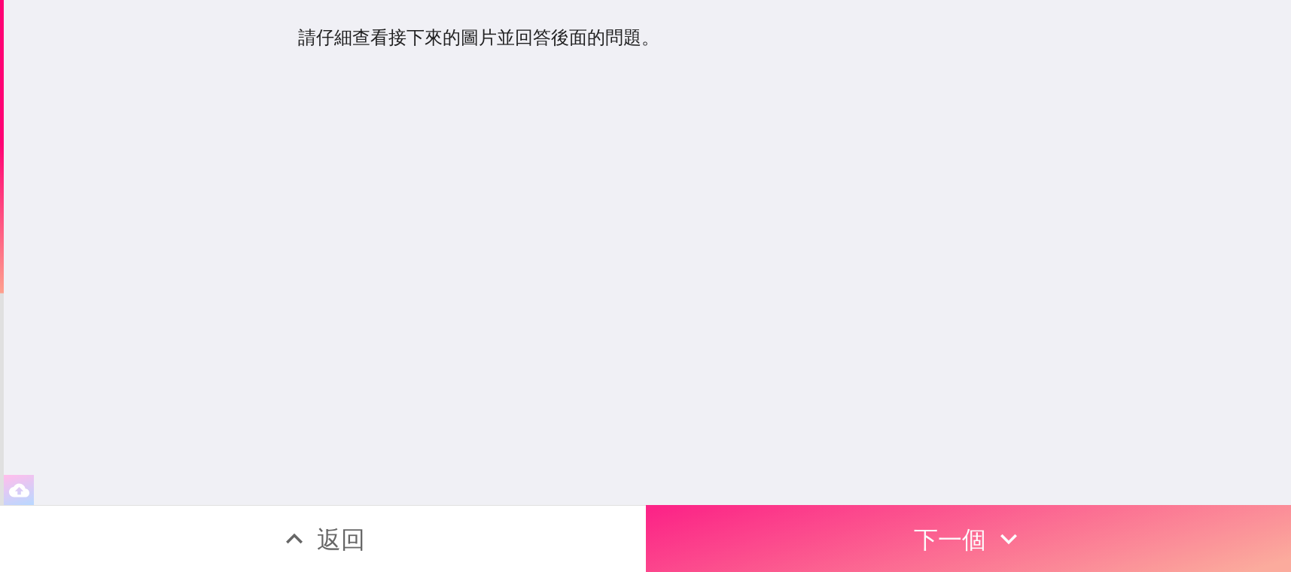
click at [937, 522] on button "下一個" at bounding box center [969, 538] width 646 height 67
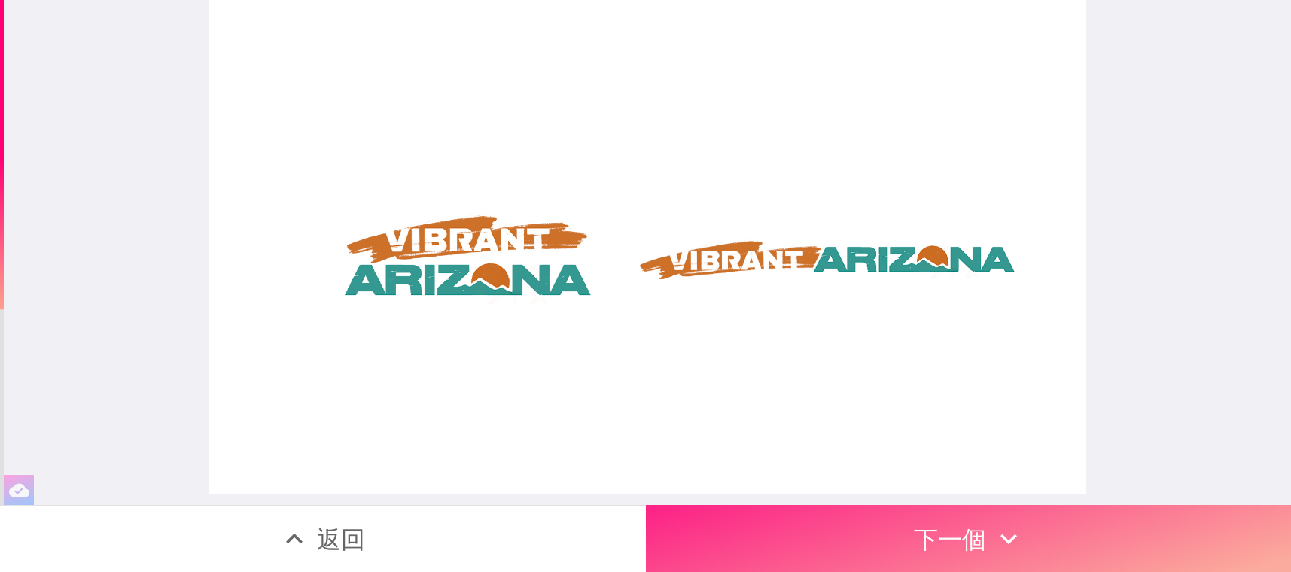
click at [901, 516] on button "下一個" at bounding box center [969, 538] width 646 height 67
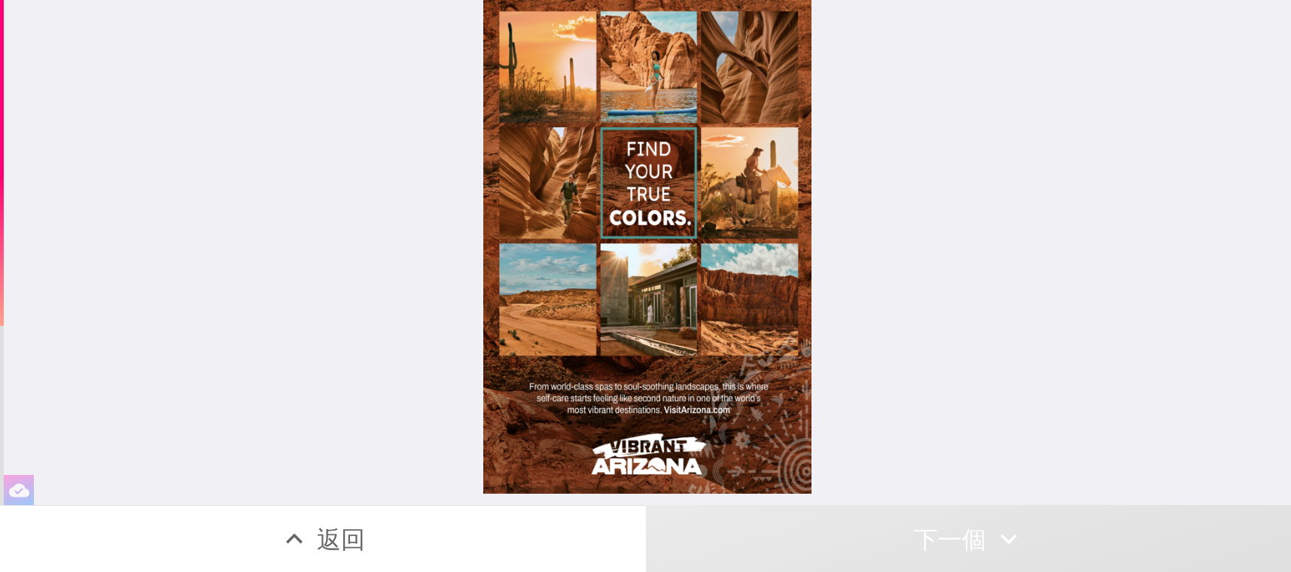
click at [743, 484] on div at bounding box center [647, 247] width 328 height 494
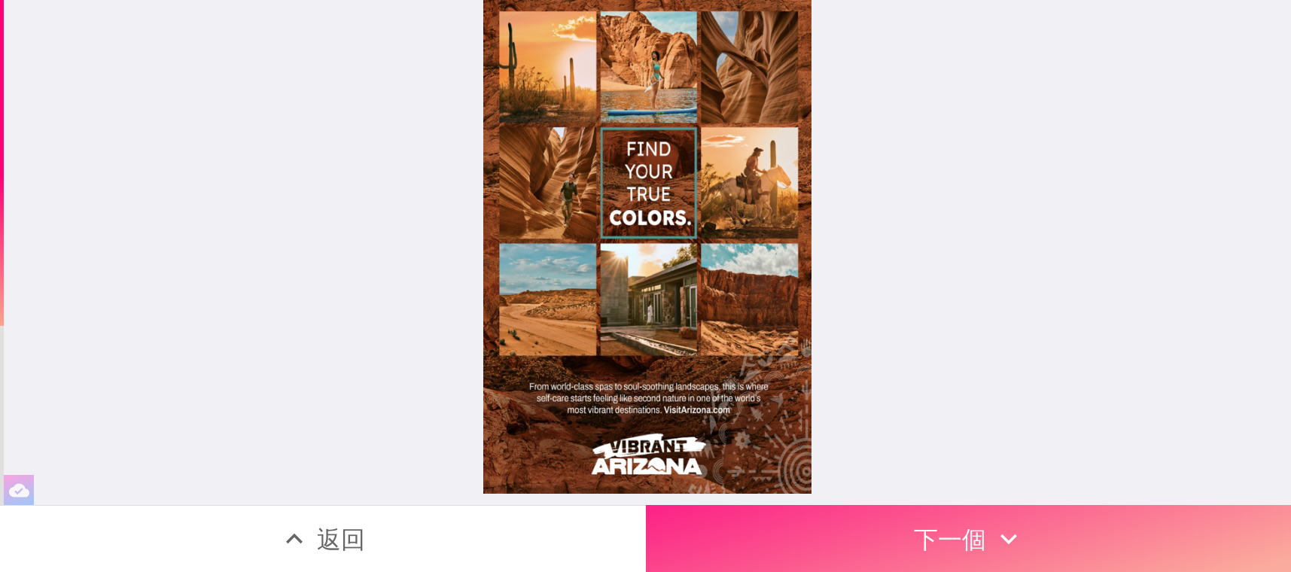
click at [818, 535] on button "下一個" at bounding box center [969, 538] width 646 height 67
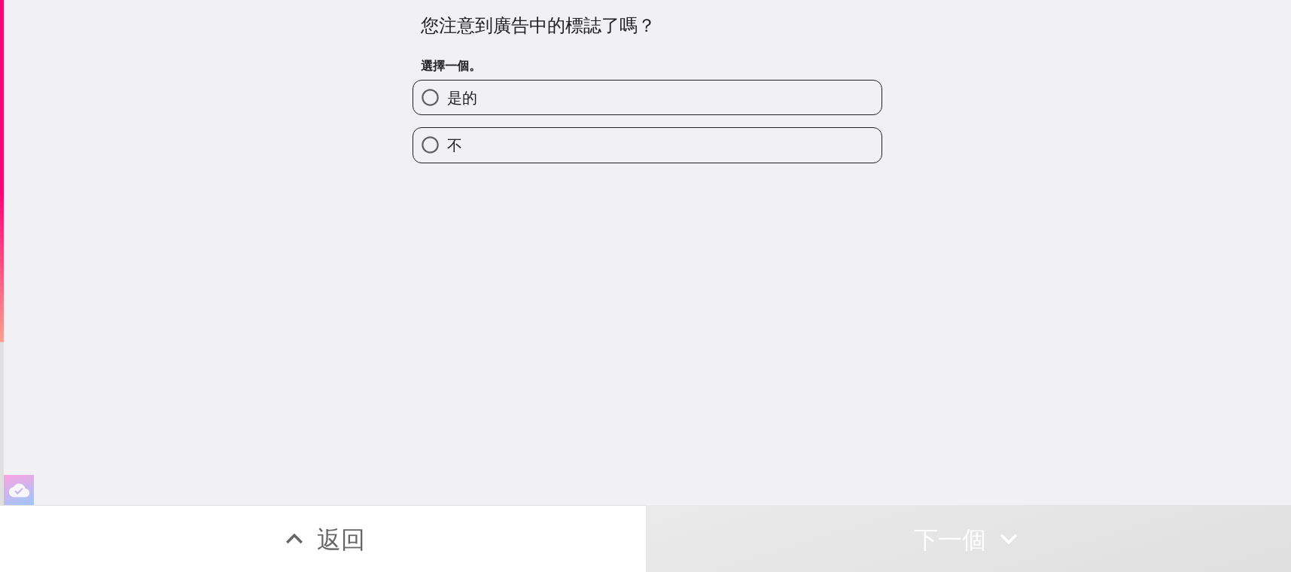
click at [565, 94] on label "是的" at bounding box center [647, 98] width 468 height 34
click at [447, 94] on input "是的" at bounding box center [430, 98] width 34 height 34
radio input "true"
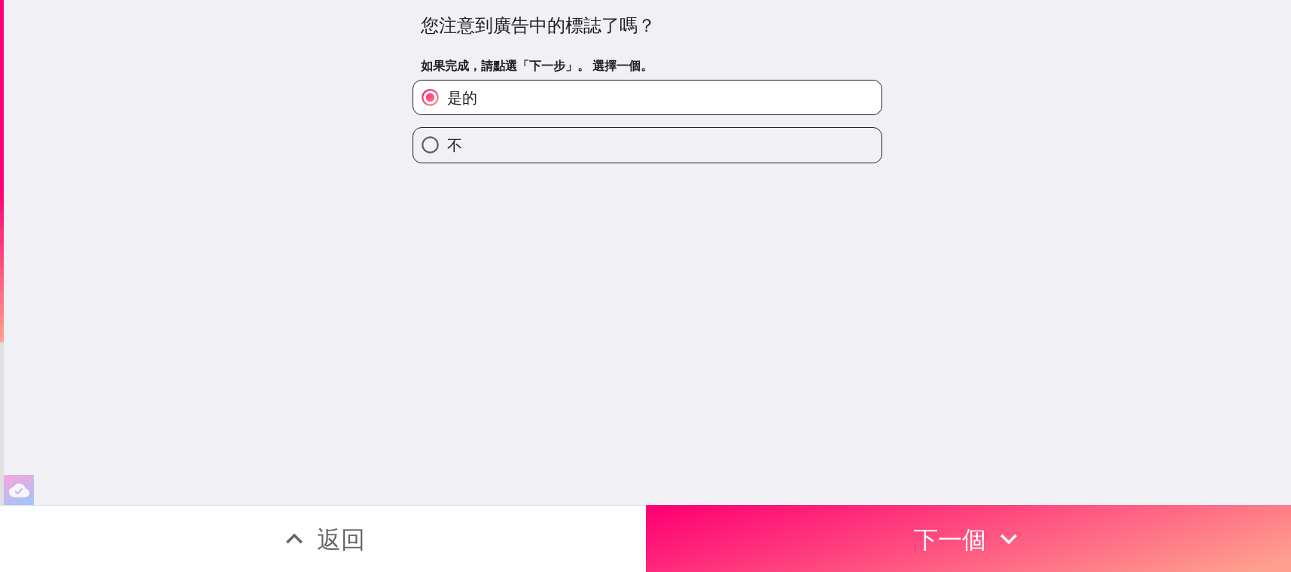
click at [718, 130] on label "不" at bounding box center [647, 145] width 468 height 34
click at [447, 130] on input "不" at bounding box center [430, 145] width 34 height 34
radio input "true"
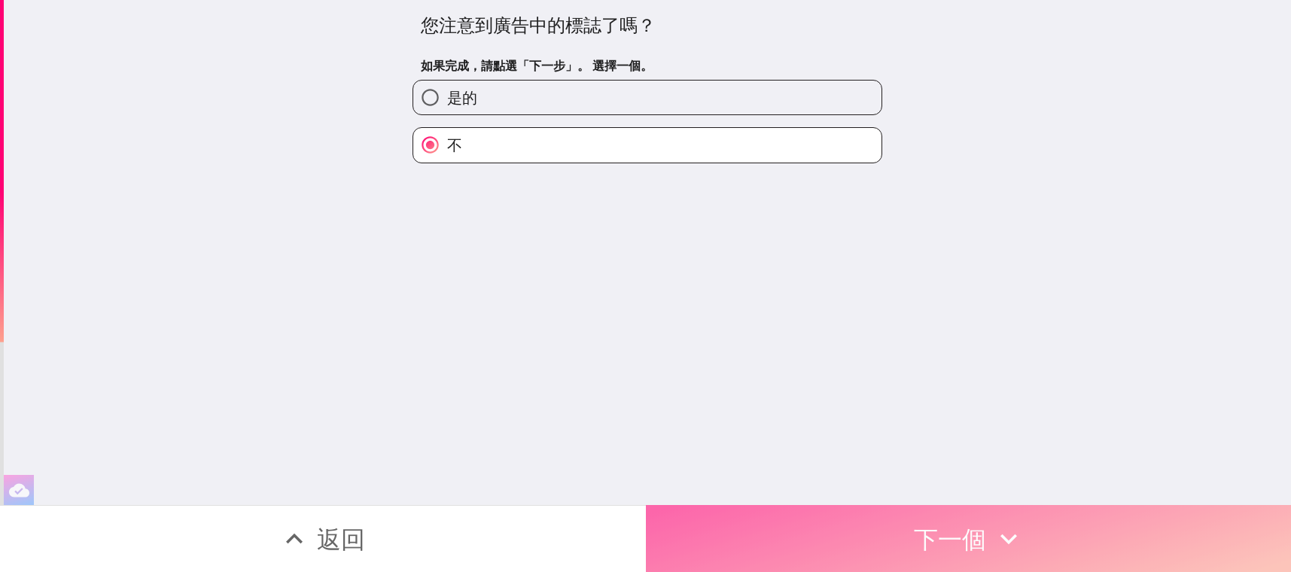
click at [772, 530] on button "下一個" at bounding box center [969, 538] width 646 height 67
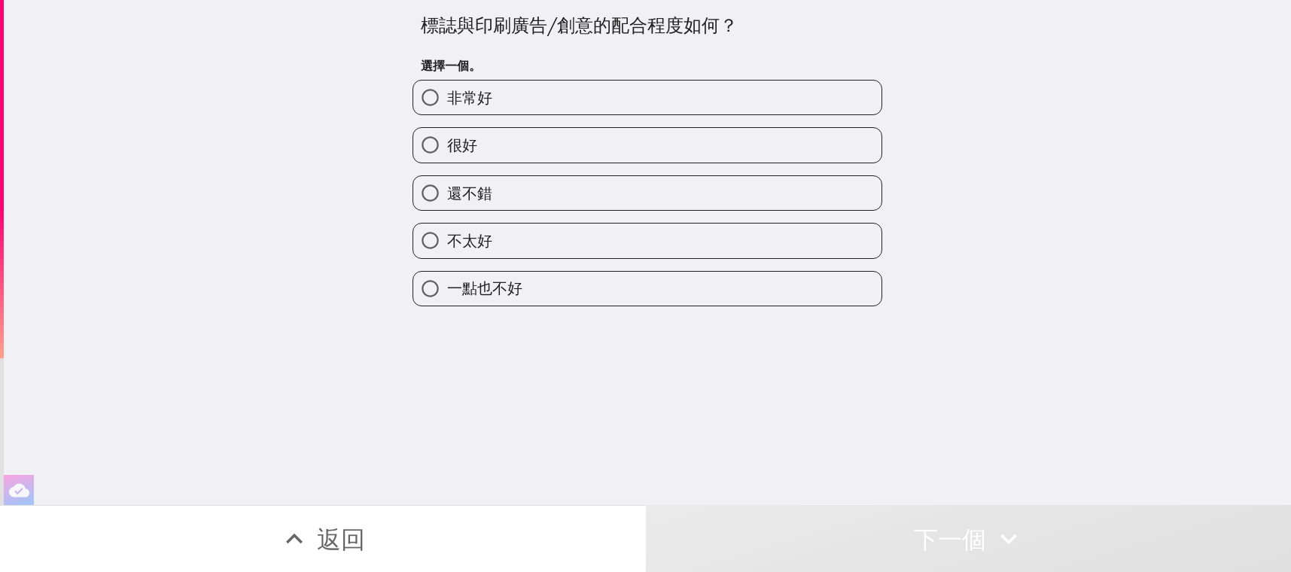
click at [571, 177] on label "還不錯" at bounding box center [647, 193] width 468 height 34
click at [447, 177] on input "還不錯" at bounding box center [430, 193] width 34 height 34
radio input "true"
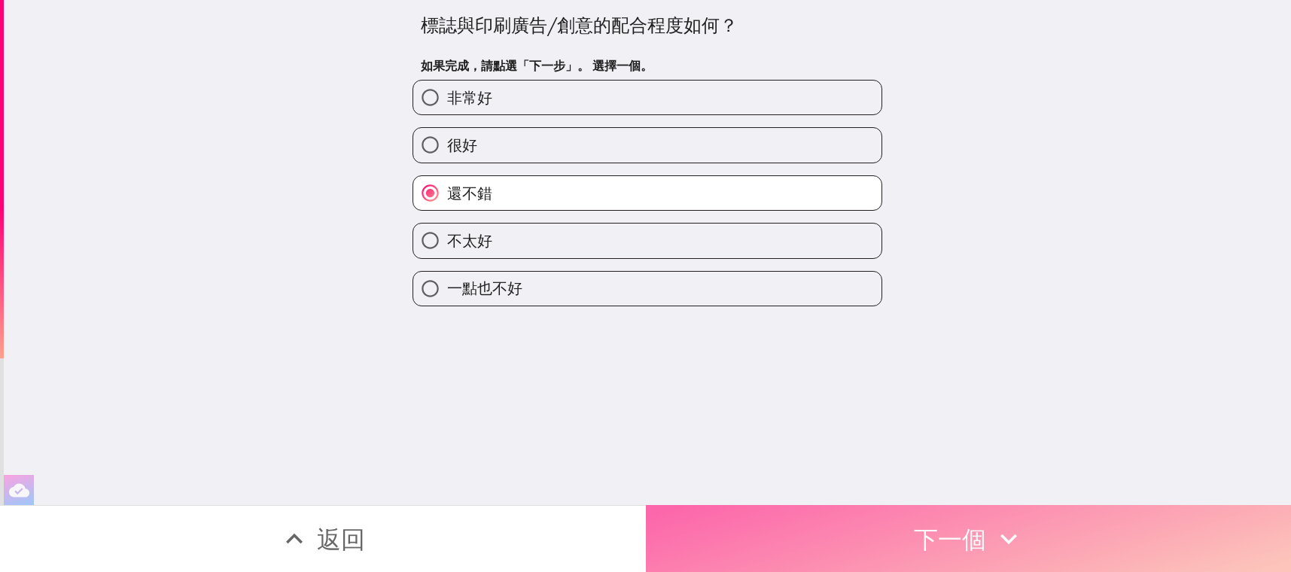
click at [762, 518] on button "下一個" at bounding box center [969, 538] width 646 height 67
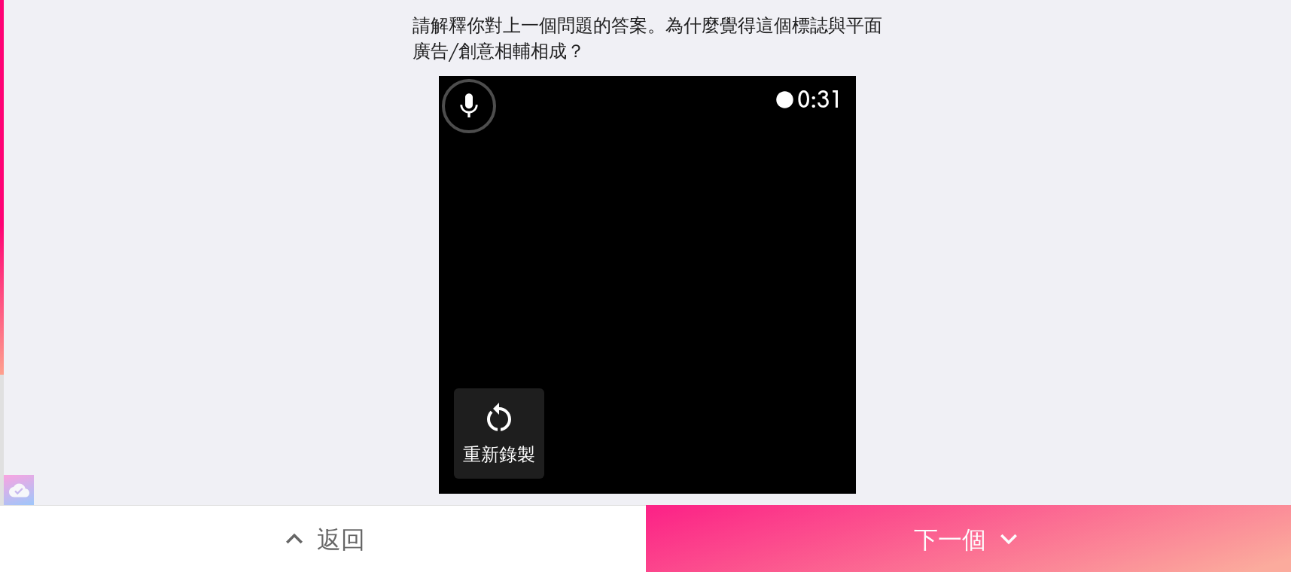
click at [787, 519] on button "下一個" at bounding box center [969, 538] width 646 height 67
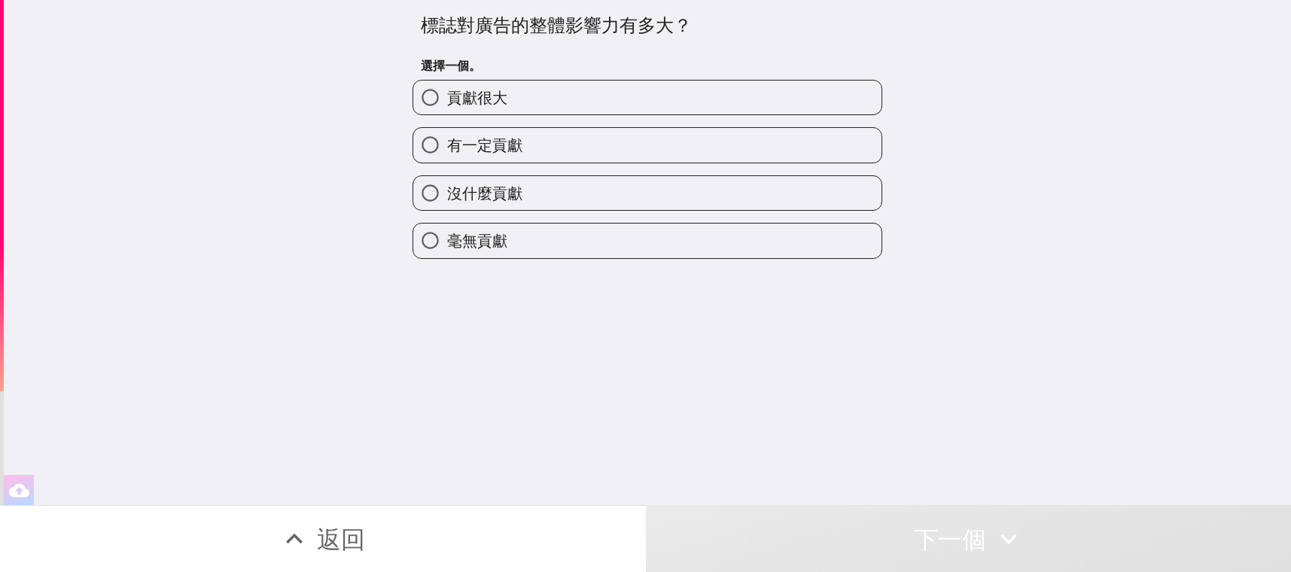
click at [656, 176] on label "沒什麼貢獻" at bounding box center [647, 193] width 468 height 34
click at [447, 176] on input "沒什麼貢獻" at bounding box center [430, 193] width 34 height 34
radio input "true"
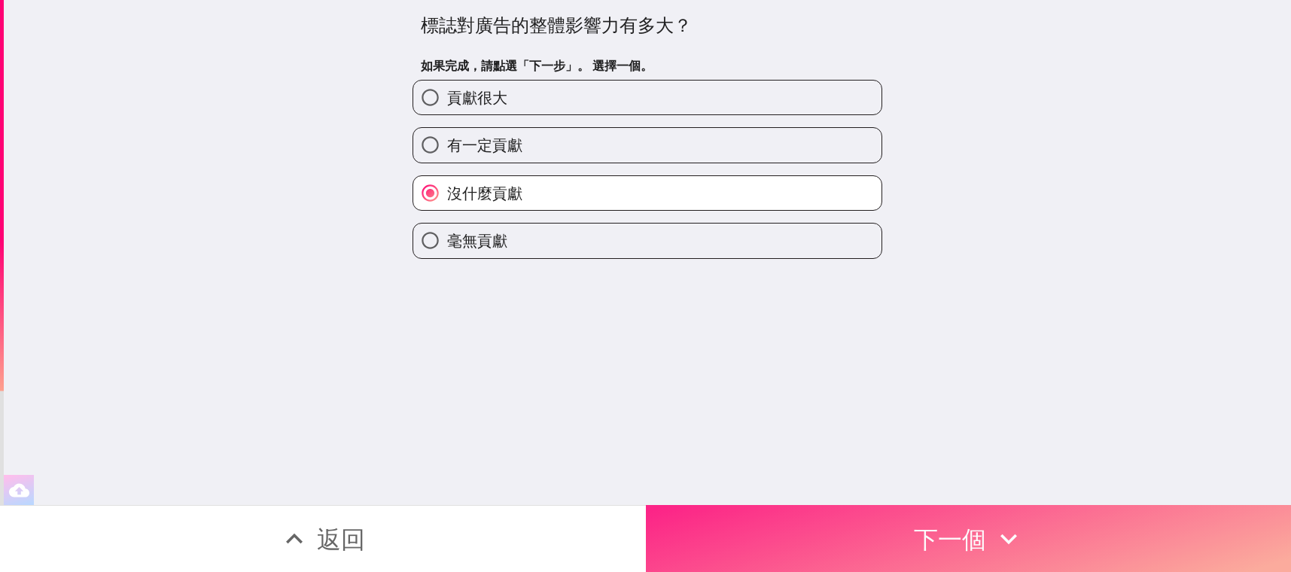
click at [739, 520] on button "下一個" at bounding box center [969, 538] width 646 height 67
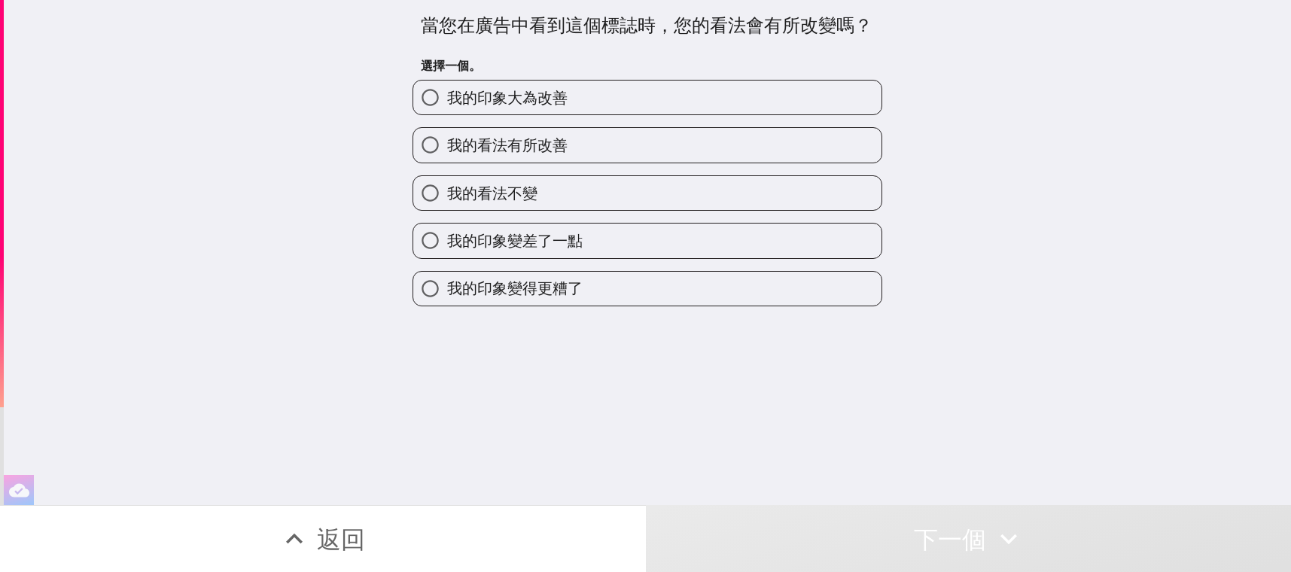
click at [688, 201] on label "我的看法不變" at bounding box center [647, 193] width 468 height 34
click at [447, 201] on input "我的看法不變" at bounding box center [430, 193] width 34 height 34
radio input "true"
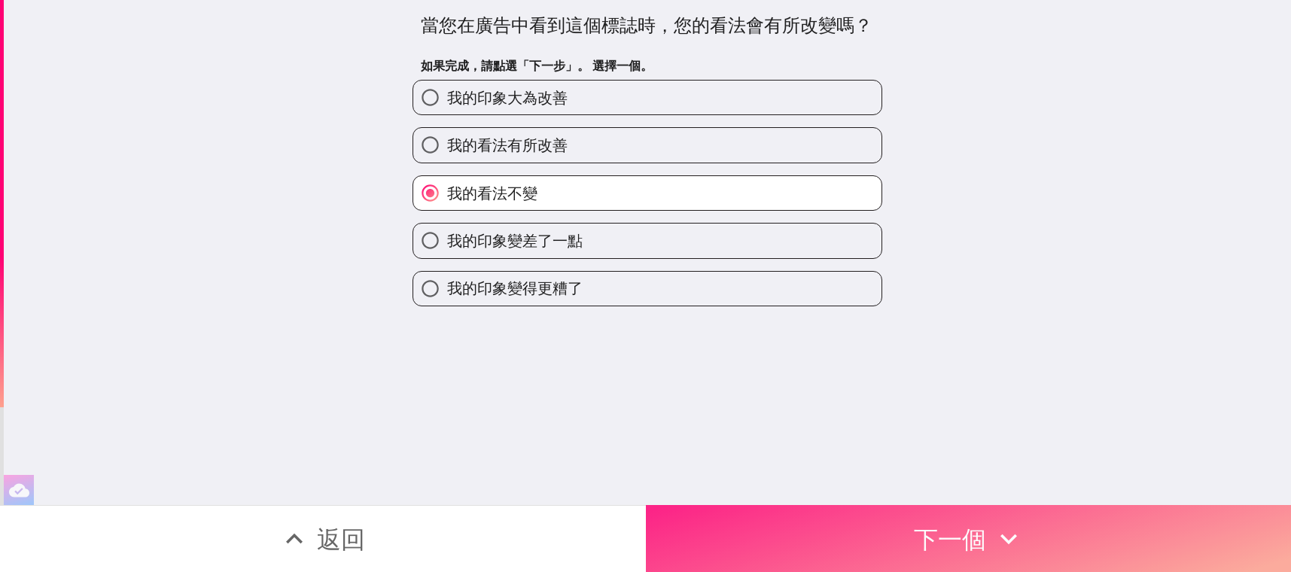
click at [756, 497] on div "當您在廣告中看到這個標誌時，您的看法會有所改變嗎？ 如果完成，請點選「下一步」。 選擇一個。 我的印象大為改善 我的看法有所改善 我的看法不變 我的印象變差了…" at bounding box center [645, 286] width 1291 height 572
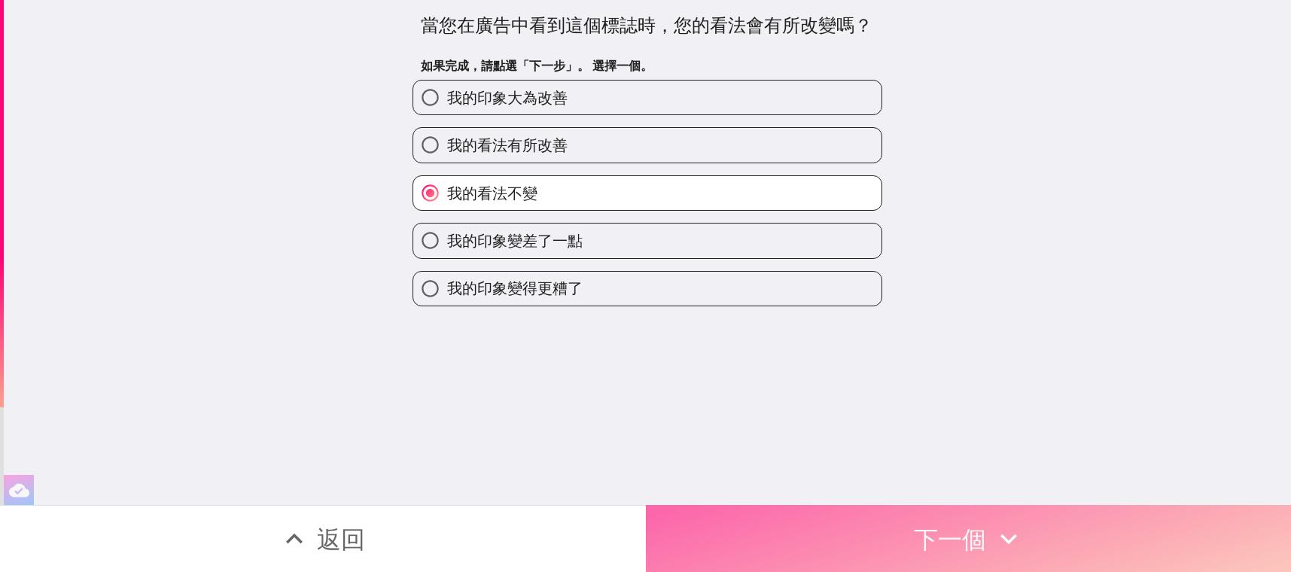
click at [756, 505] on button "下一個" at bounding box center [969, 538] width 646 height 67
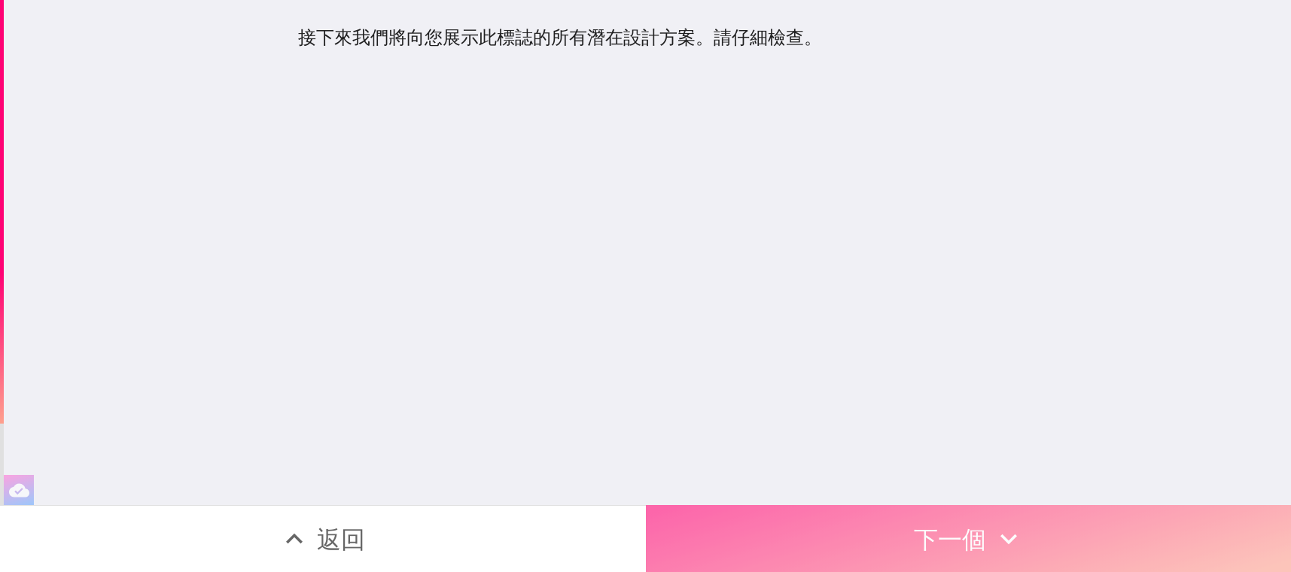
click at [743, 529] on button "下一個" at bounding box center [969, 538] width 646 height 67
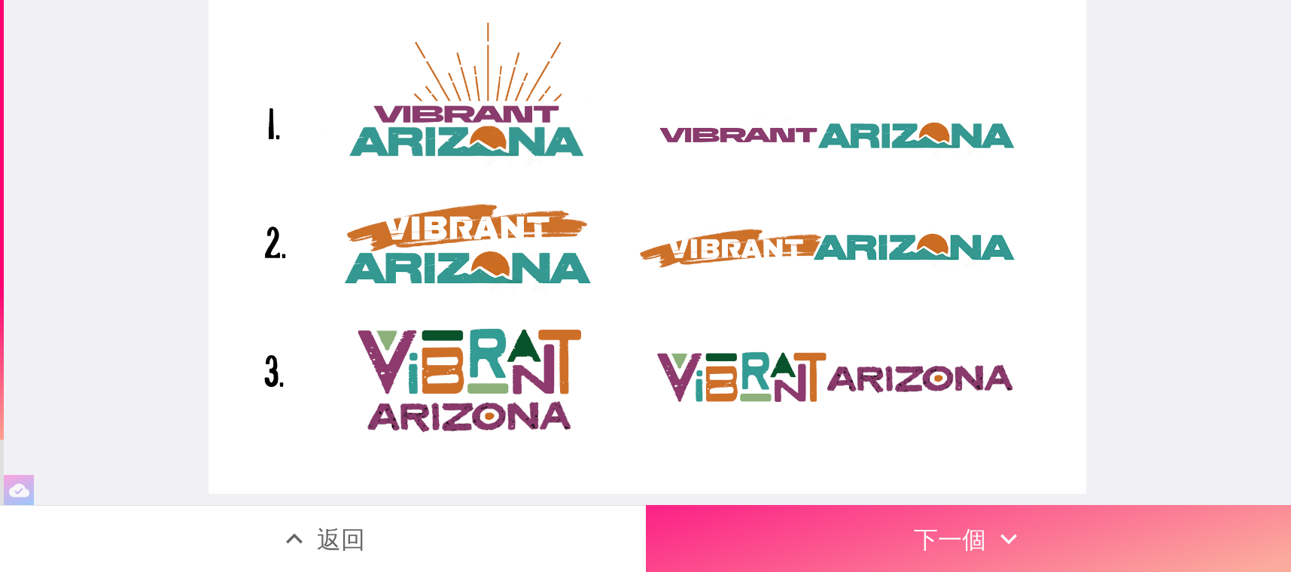
click at [868, 521] on button "下一個" at bounding box center [969, 538] width 646 height 67
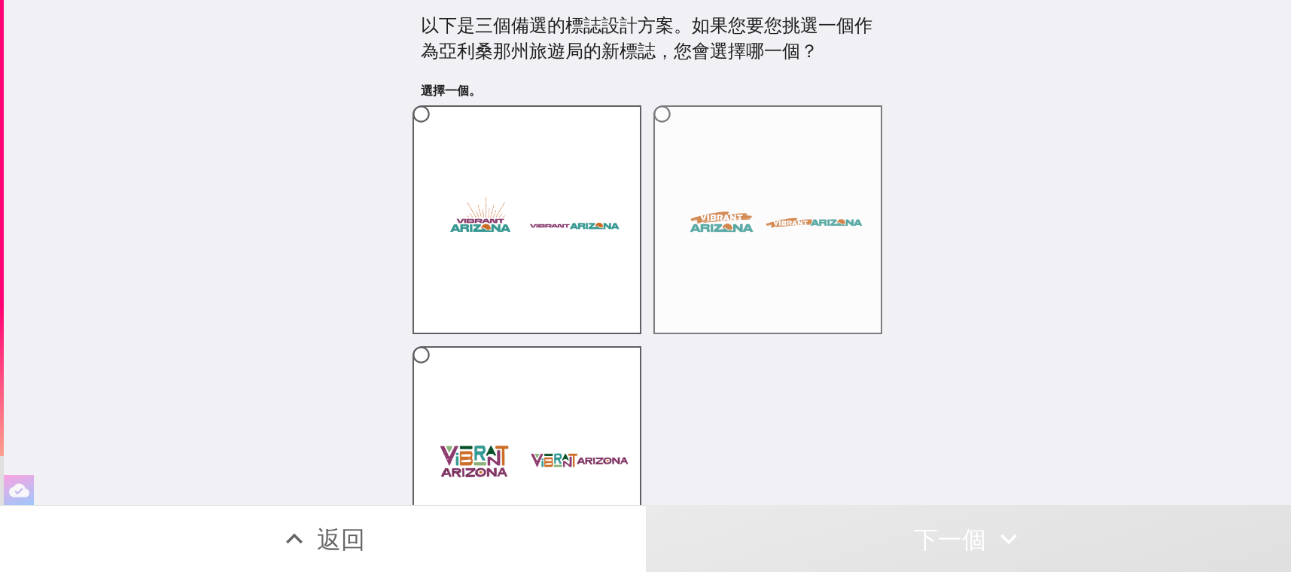
click at [754, 242] on label at bounding box center [767, 219] width 229 height 229
click at [679, 131] on input "radio" at bounding box center [662, 114] width 34 height 34
radio input "true"
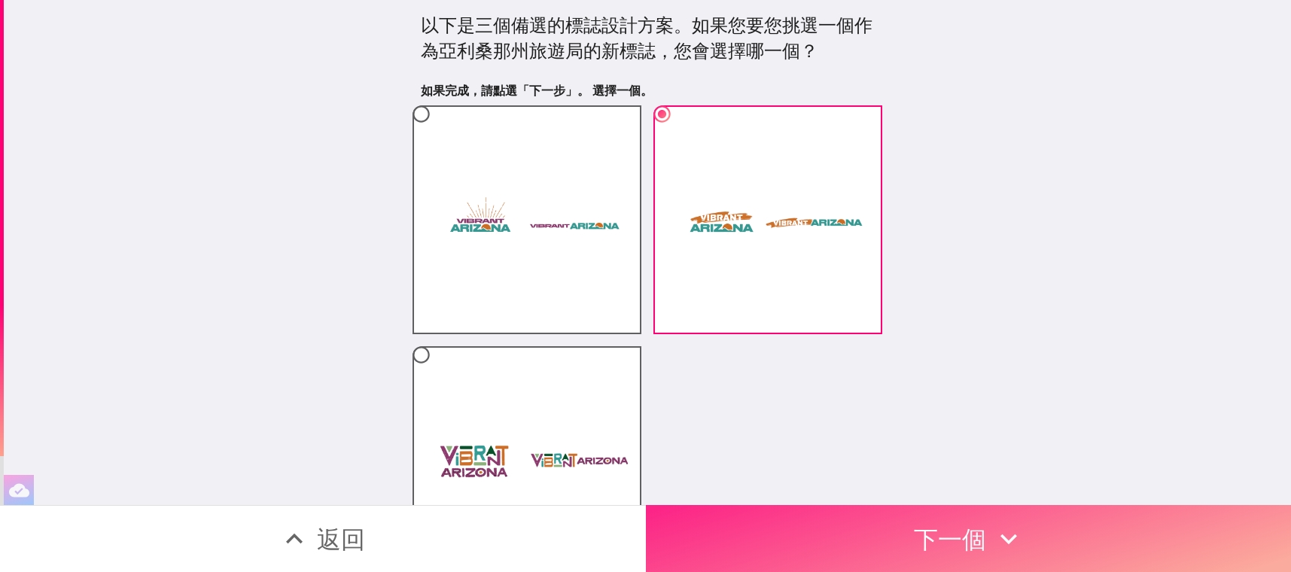
click at [947, 517] on button "下一個" at bounding box center [969, 538] width 646 height 67
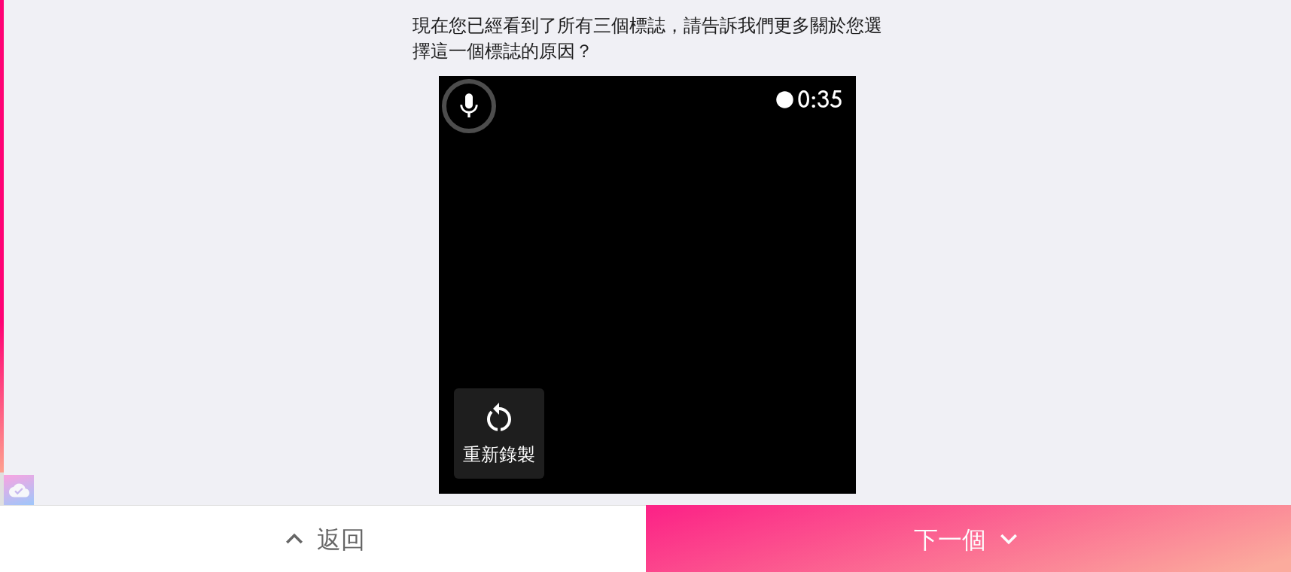
click at [1011, 526] on icon "button" at bounding box center [1008, 538] width 33 height 33
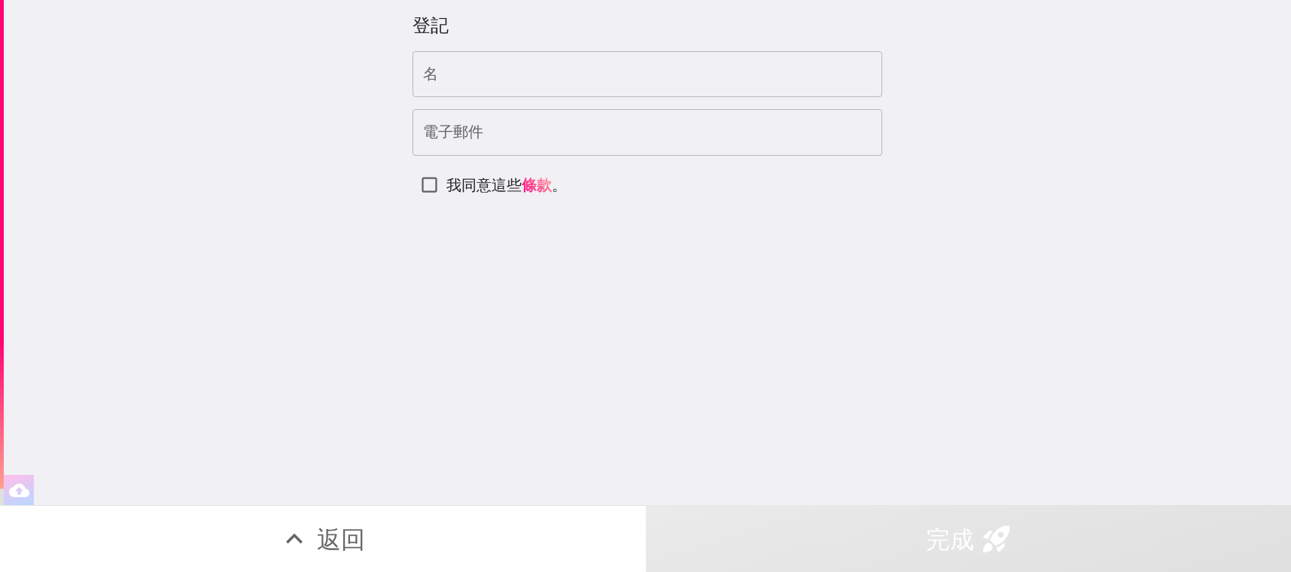
click at [588, 54] on input "名" at bounding box center [647, 74] width 470 height 47
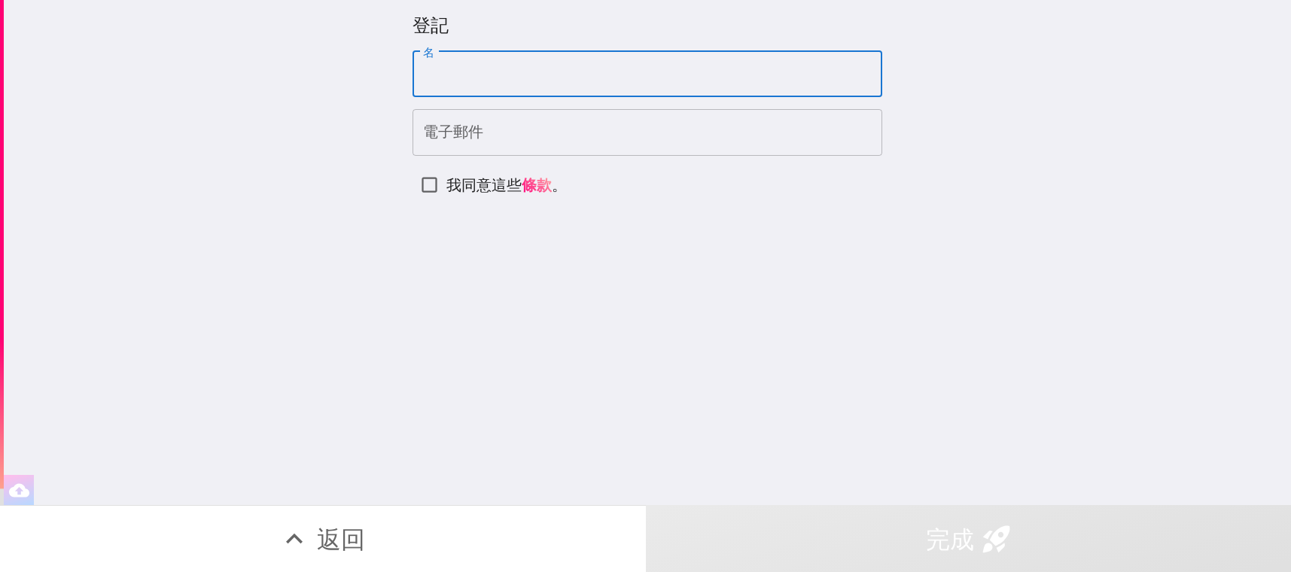
type input "Hiu Fung"
type input "[EMAIL_ADDRESS][DOMAIN_NAME]"
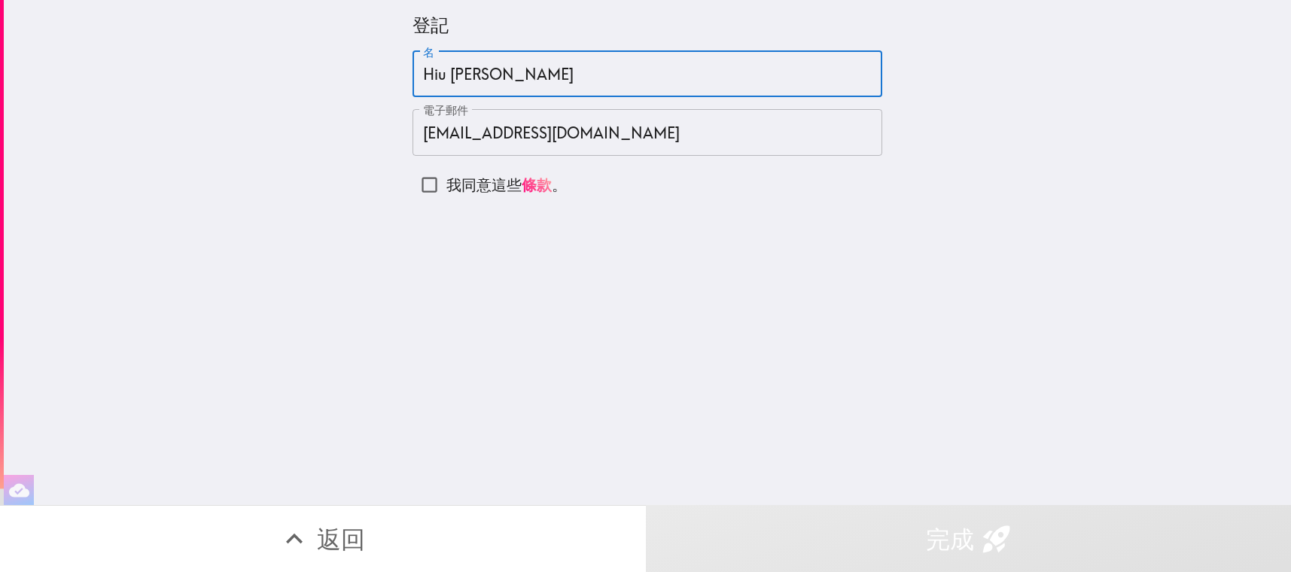
type input "Hiu [PERSON_NAME]"
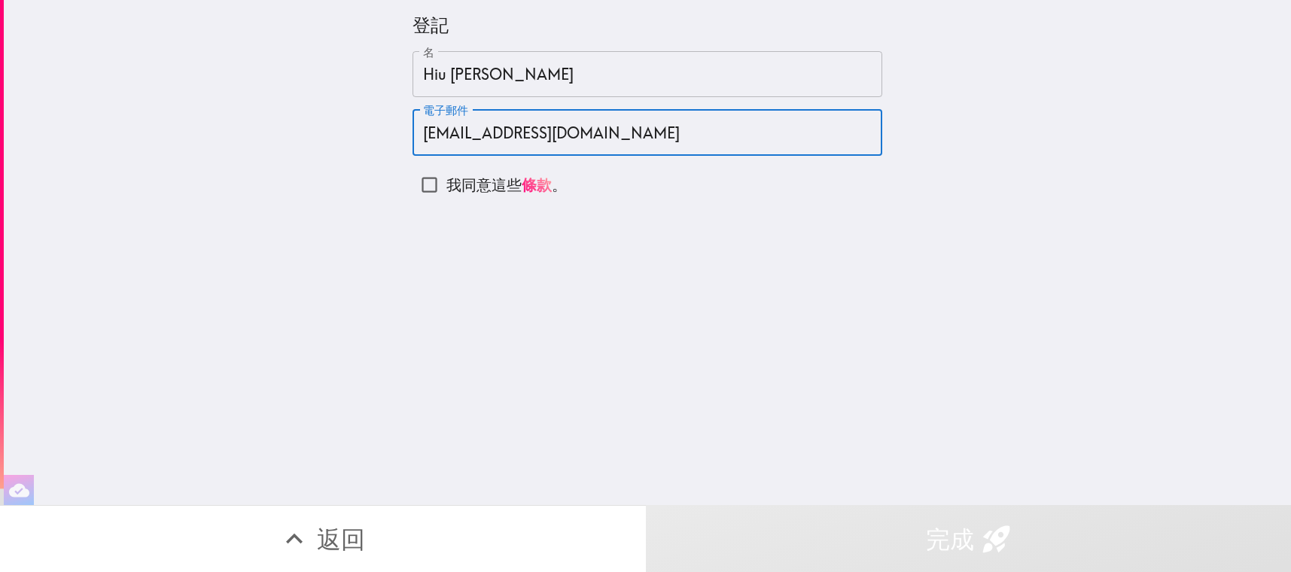
type input "p"
type input "[EMAIL_ADDRESS][DOMAIN_NAME]"
click at [413, 184] on input "我同意這些 條款 。" at bounding box center [429, 185] width 34 height 34
checkbox input "true"
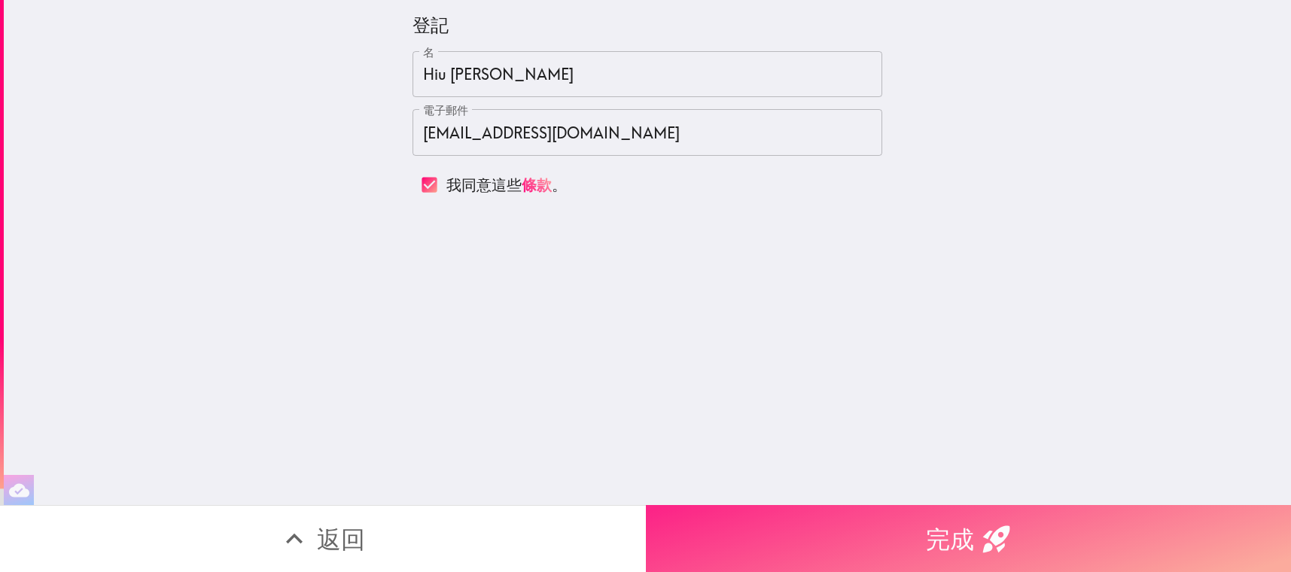
click at [686, 519] on button "完成" at bounding box center [969, 538] width 646 height 67
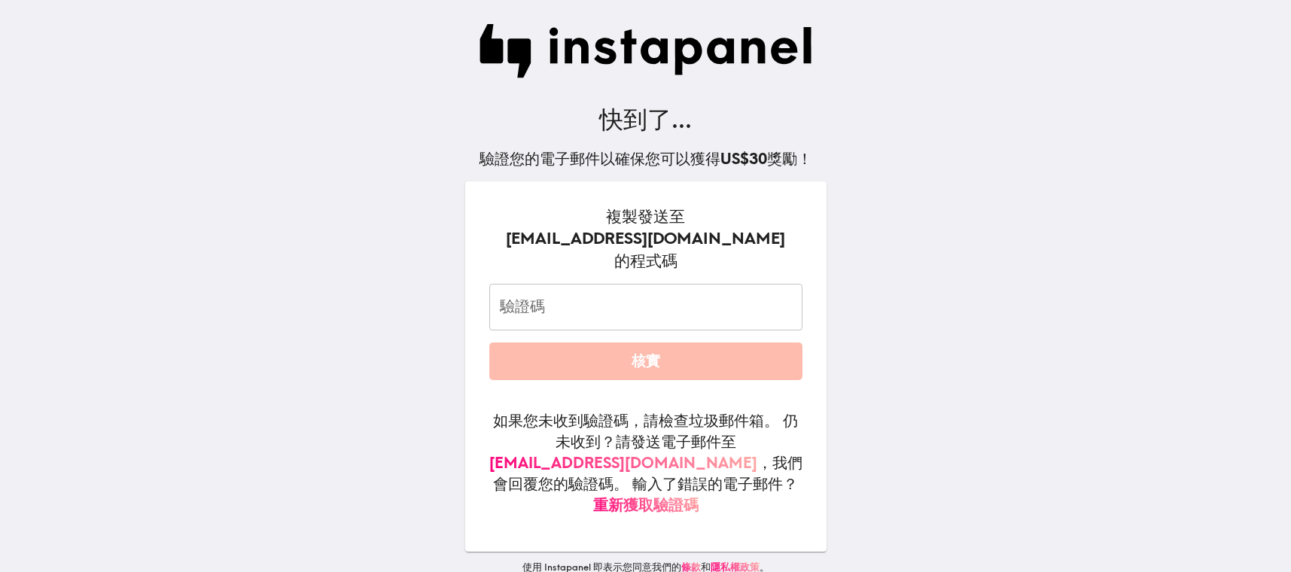
click at [569, 308] on input "驗證碼" at bounding box center [645, 307] width 313 height 47
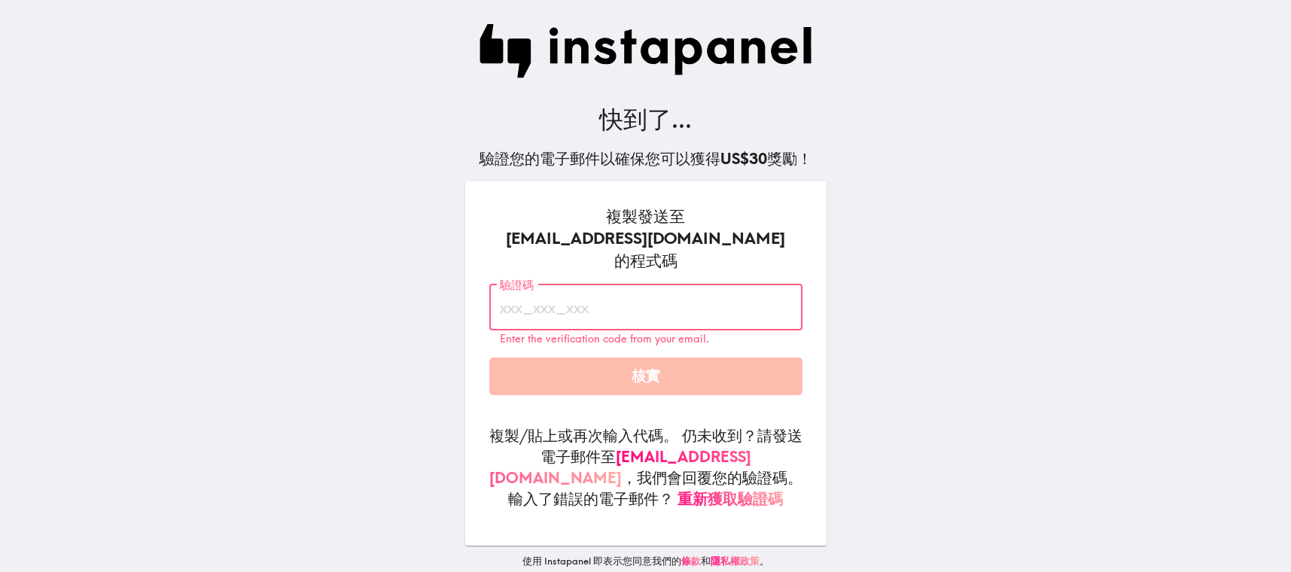
paste input "9ue_4DB_AGT"
click at [610, 314] on input "9ue_4DB_AGT" at bounding box center [645, 307] width 313 height 47
type input "9ue_4DB_AGT"
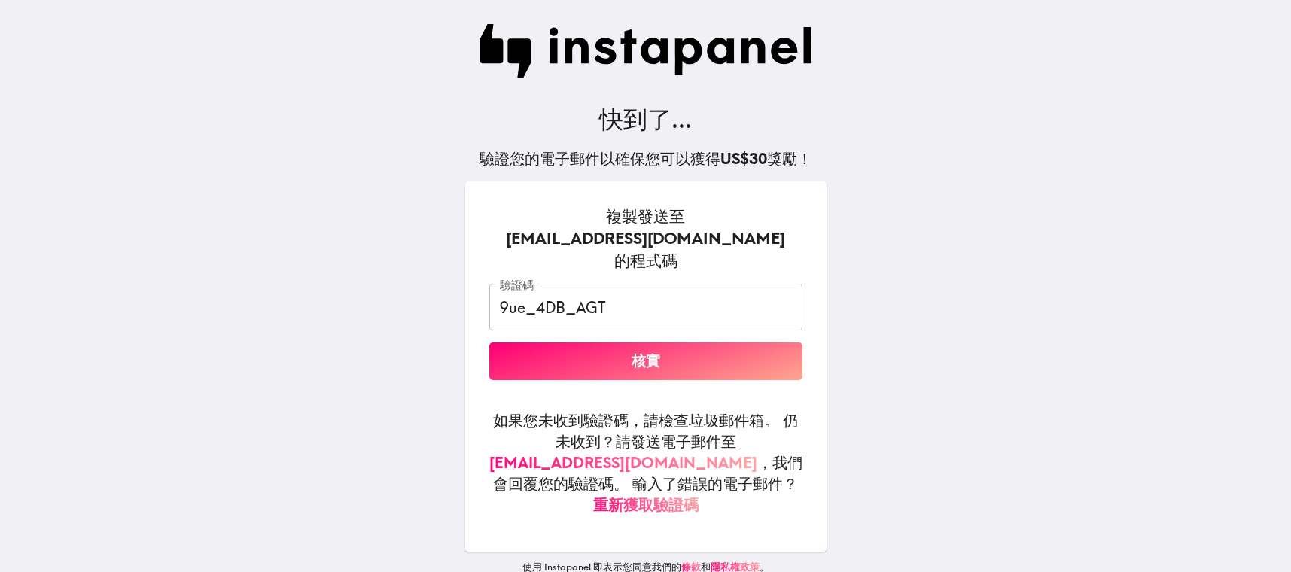
click at [546, 370] on button "核實" at bounding box center [645, 361] width 313 height 38
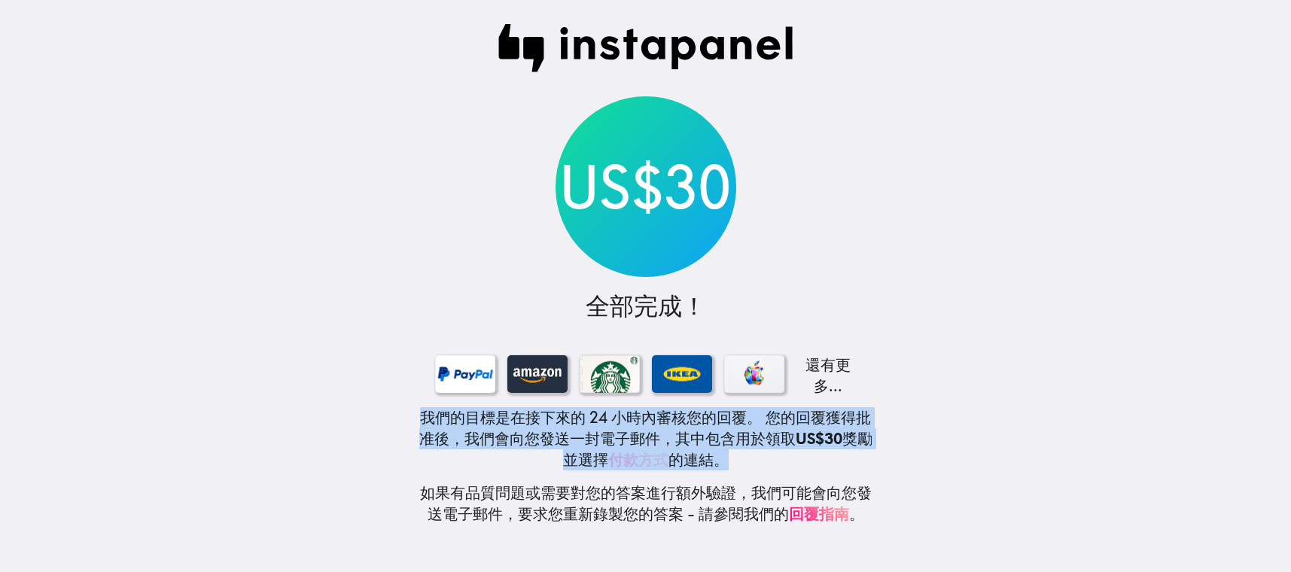
drag, startPoint x: 356, startPoint y: 405, endPoint x: 777, endPoint y: 470, distance: 425.8
click at [777, 470] on main "US$30 全部完成！ 還有更多... 我們的目標是在接下來的 24 小時內審核您的回覆。 您的回覆獲得批准後，我們會向您發送一封電子郵件，其中包含用於領取 …" at bounding box center [645, 286] width 1291 height 572
click at [777, 470] on div "US$30 全部完成！ 還有更多... 我們的目標是在接下來的 24 小時內審核您的回覆。 您的回覆獲得批准後，我們會向您發送一封電子郵件，其中包含用於領取 …" at bounding box center [646, 286] width 482 height 572
